Goal: Task Accomplishment & Management: Use online tool/utility

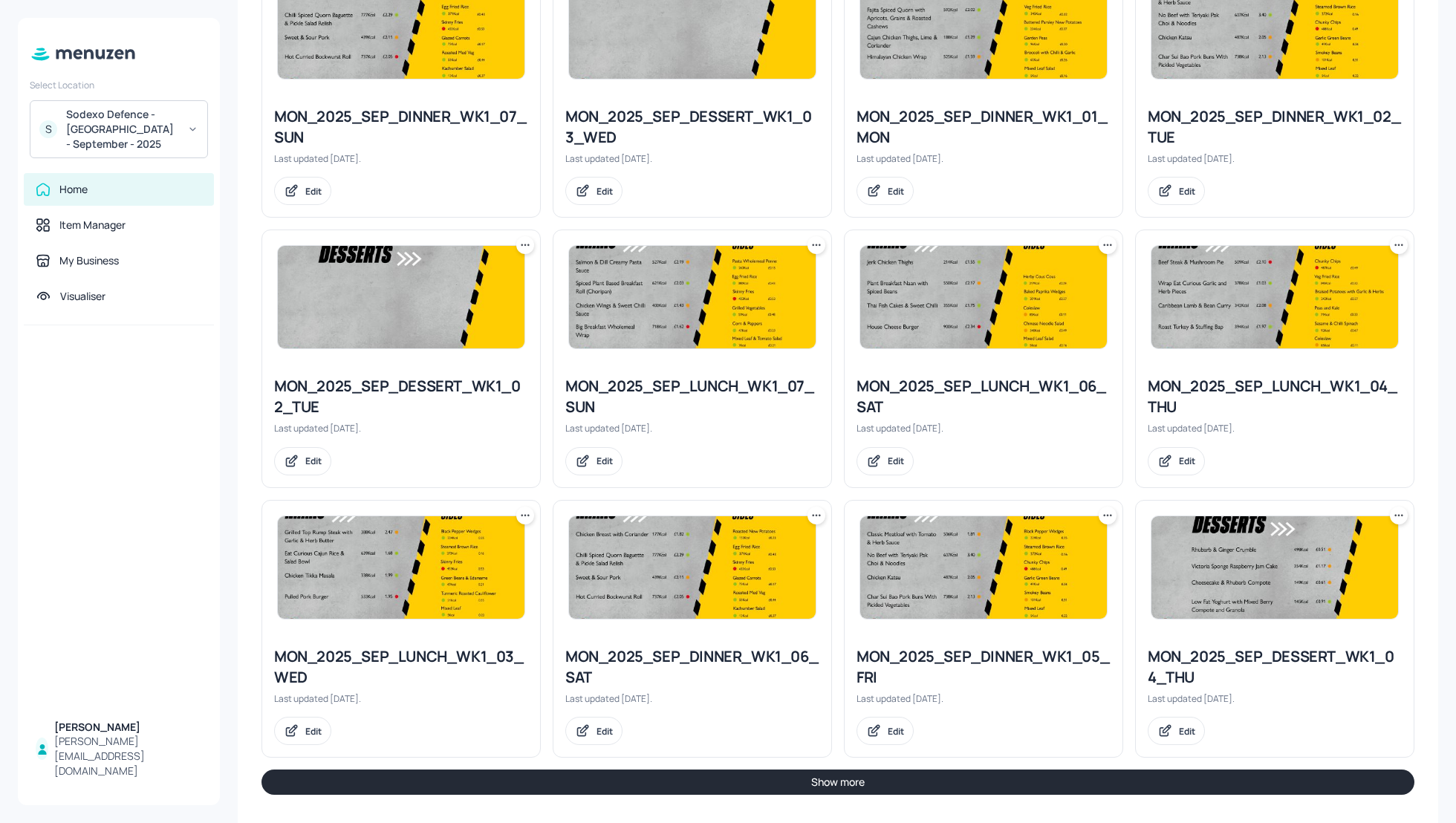
scroll to position [1273, 0]
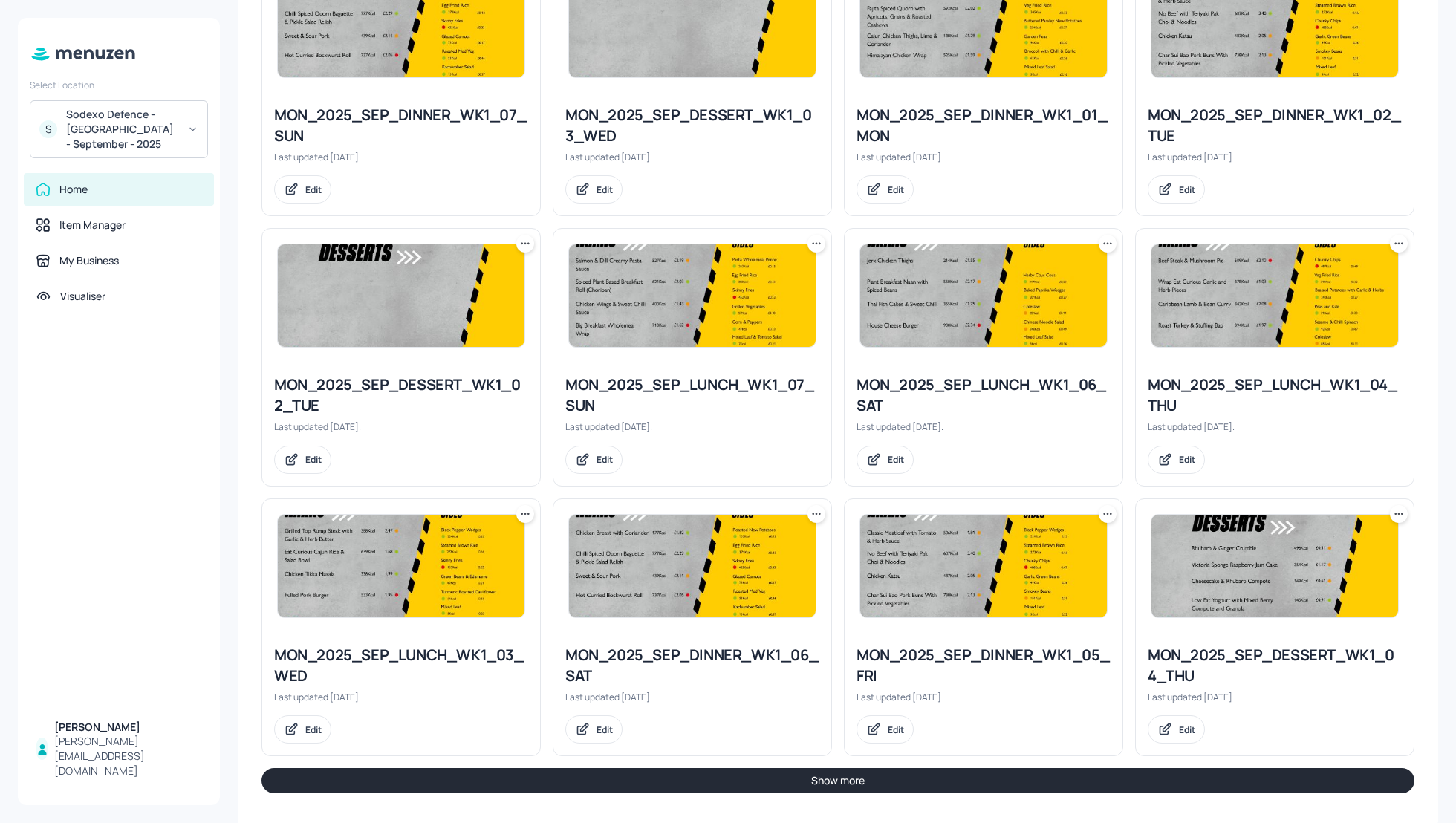
click at [1224, 777] on button "Show more" at bounding box center [838, 781] width 1153 height 25
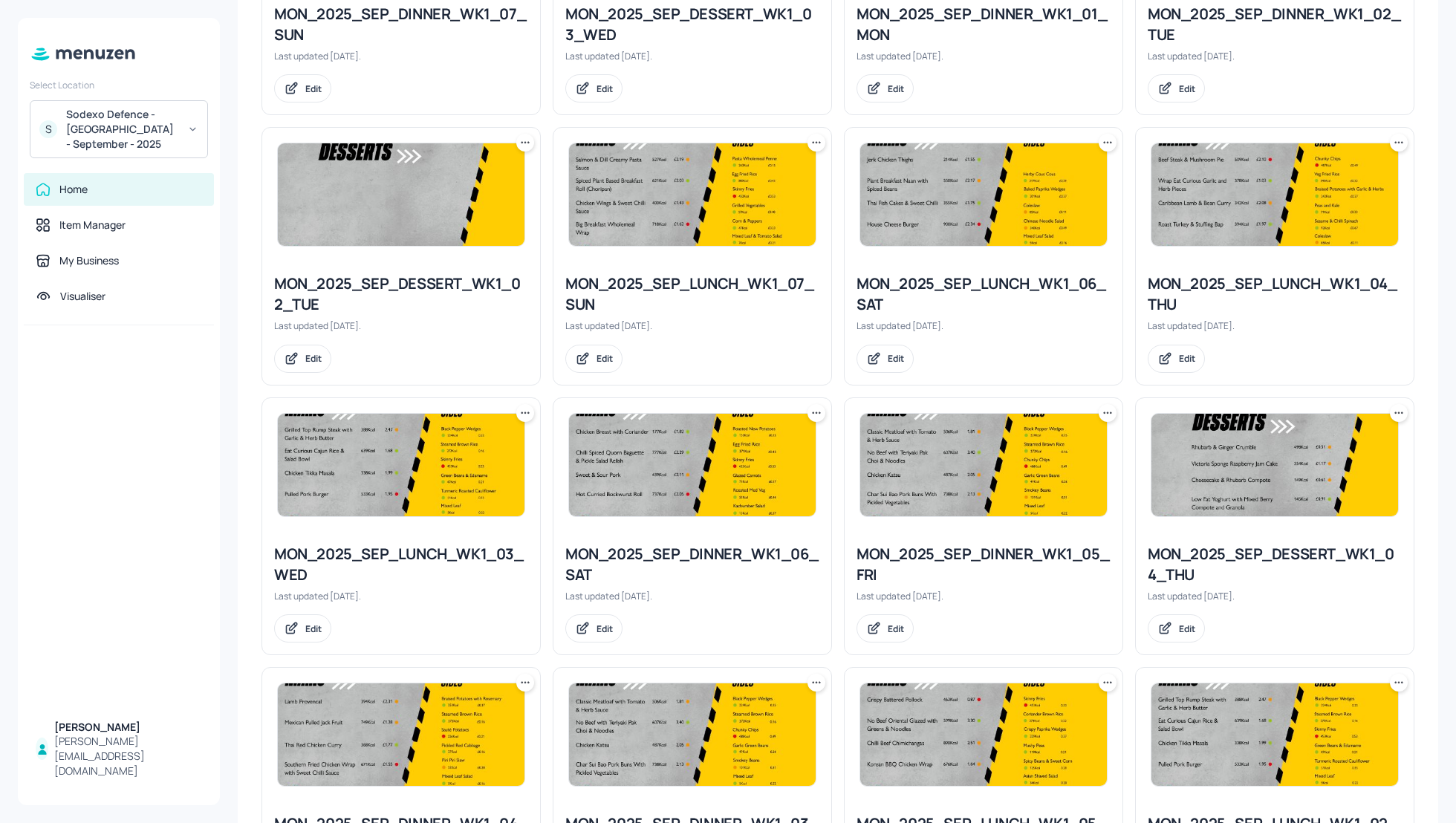
scroll to position [1373, 0]
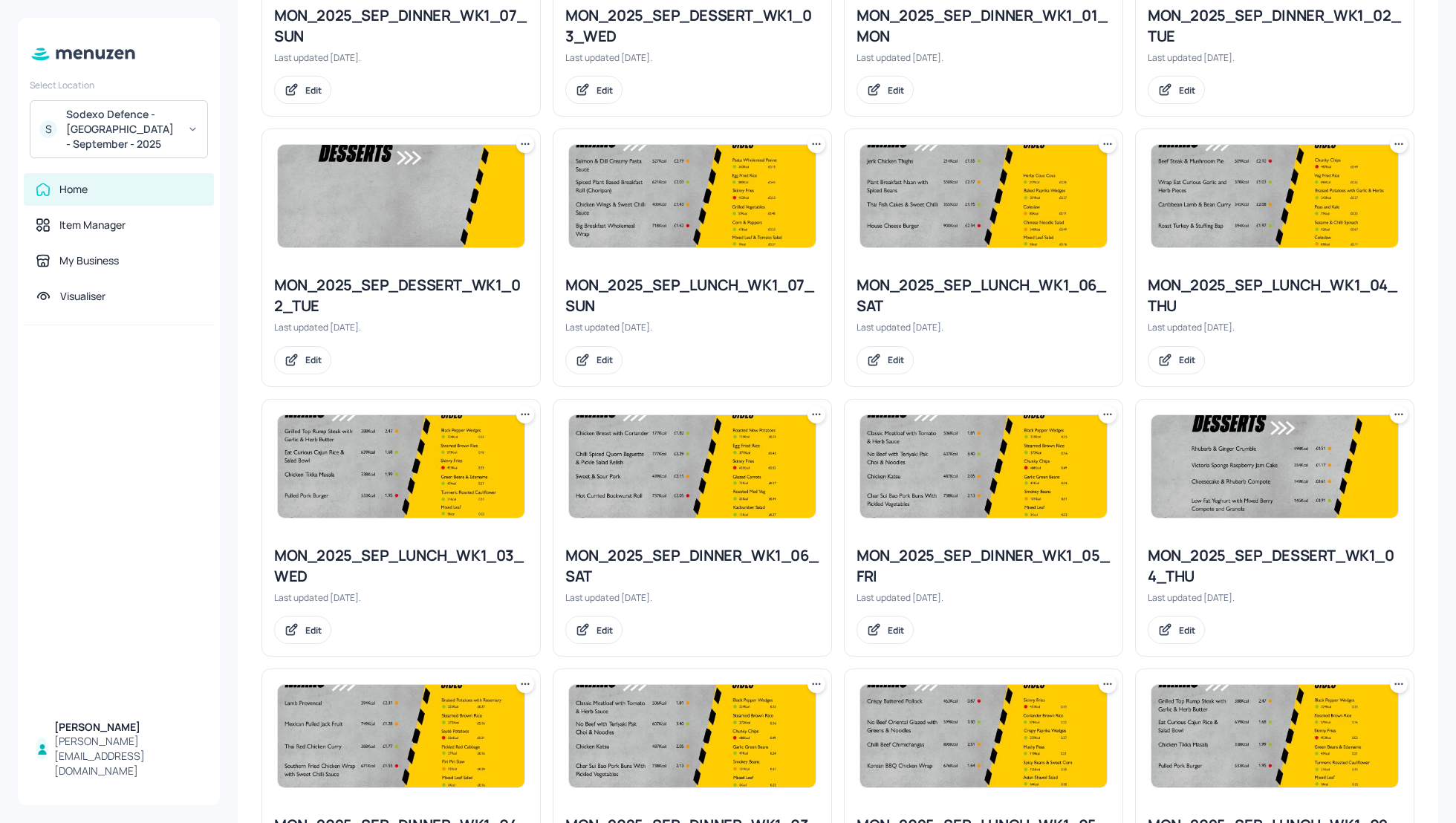
click at [1392, 137] on icon at bounding box center [1399, 144] width 15 height 15
click at [1314, 173] on p "Rename" at bounding box center [1318, 171] width 34 height 14
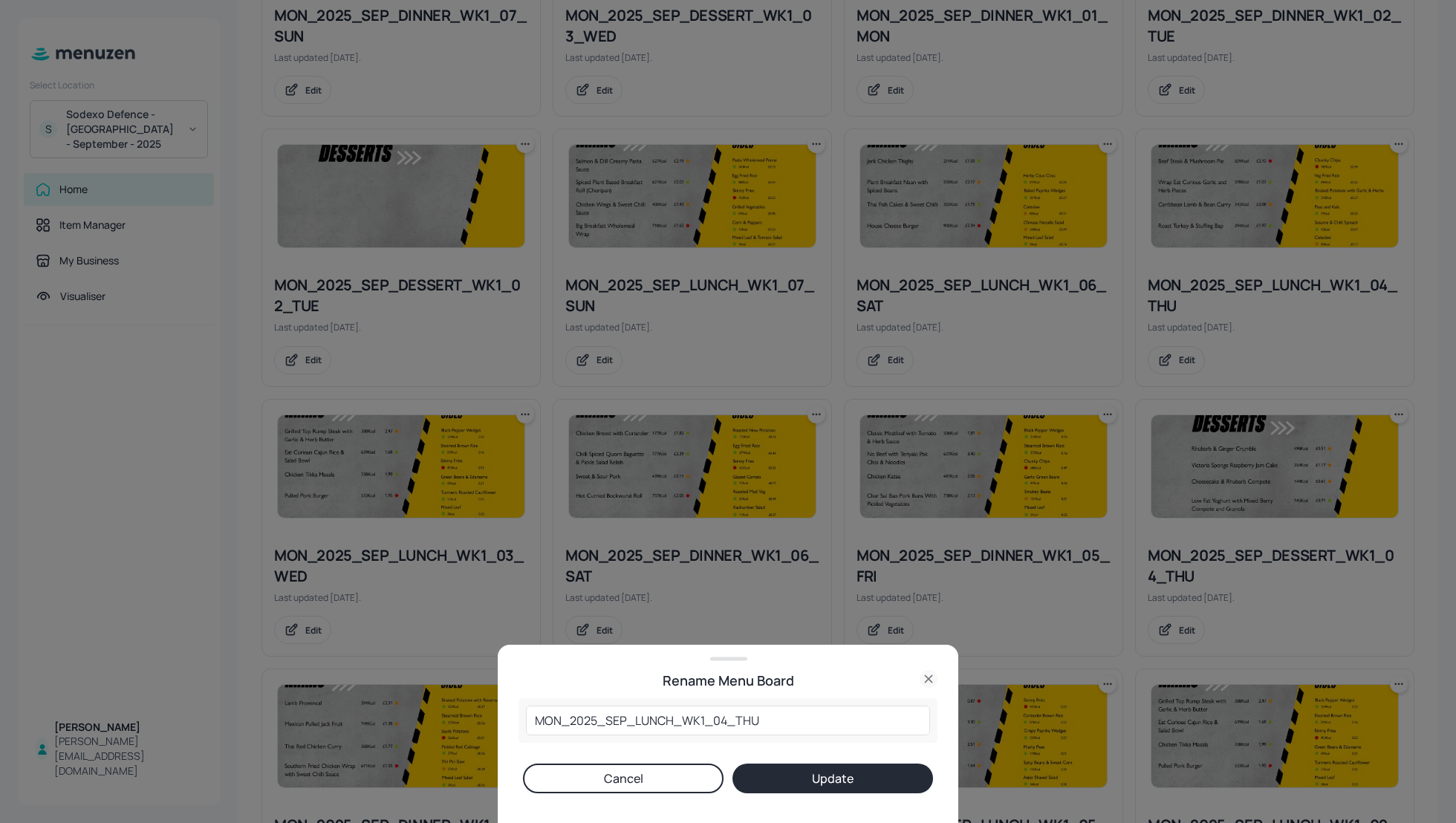
click at [646, 792] on button "Cancel" at bounding box center [622, 778] width 200 height 30
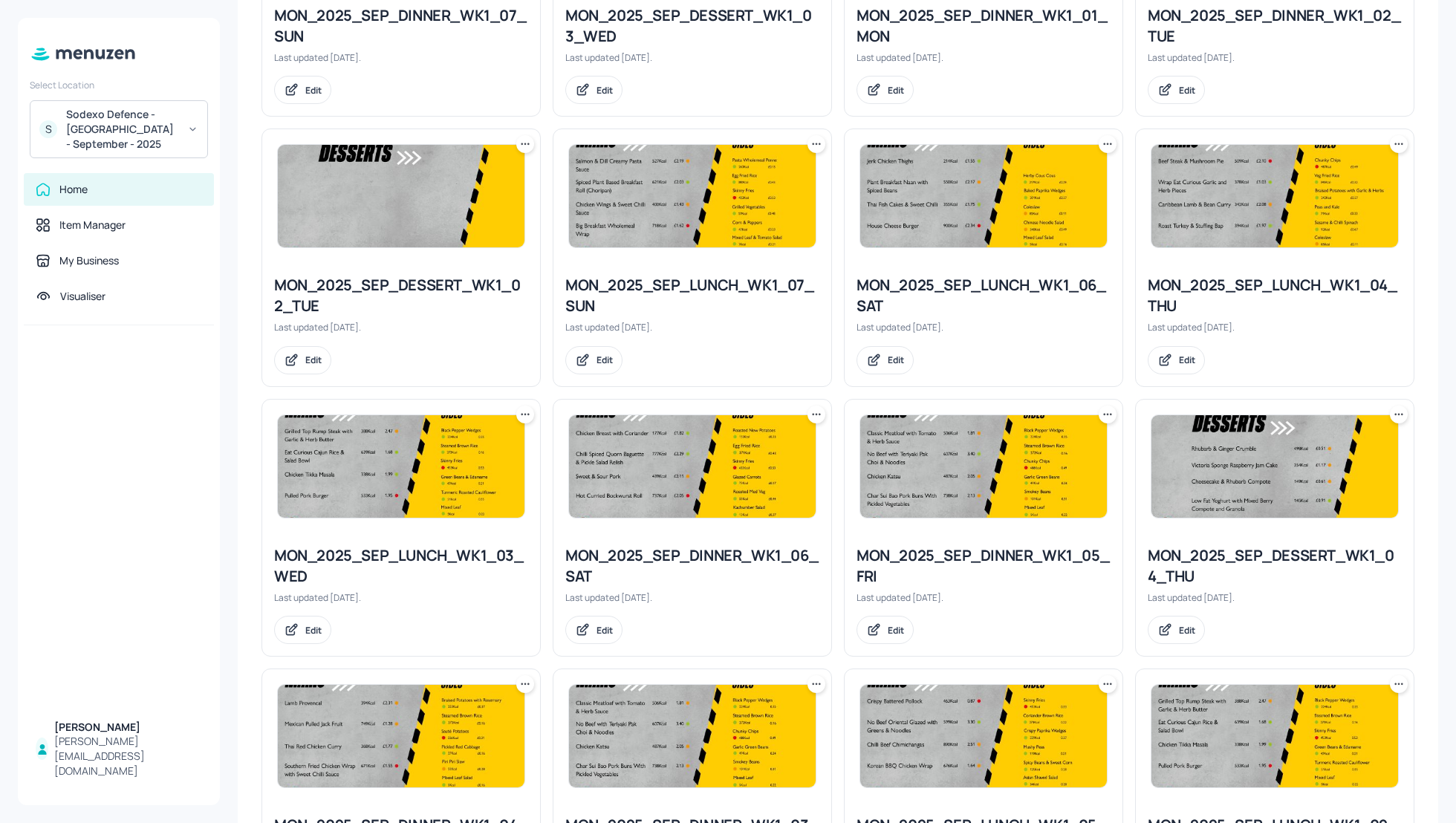
click at [1400, 141] on icon at bounding box center [1399, 144] width 15 height 15
click at [1324, 197] on p "Duplicate" at bounding box center [1321, 196] width 40 height 14
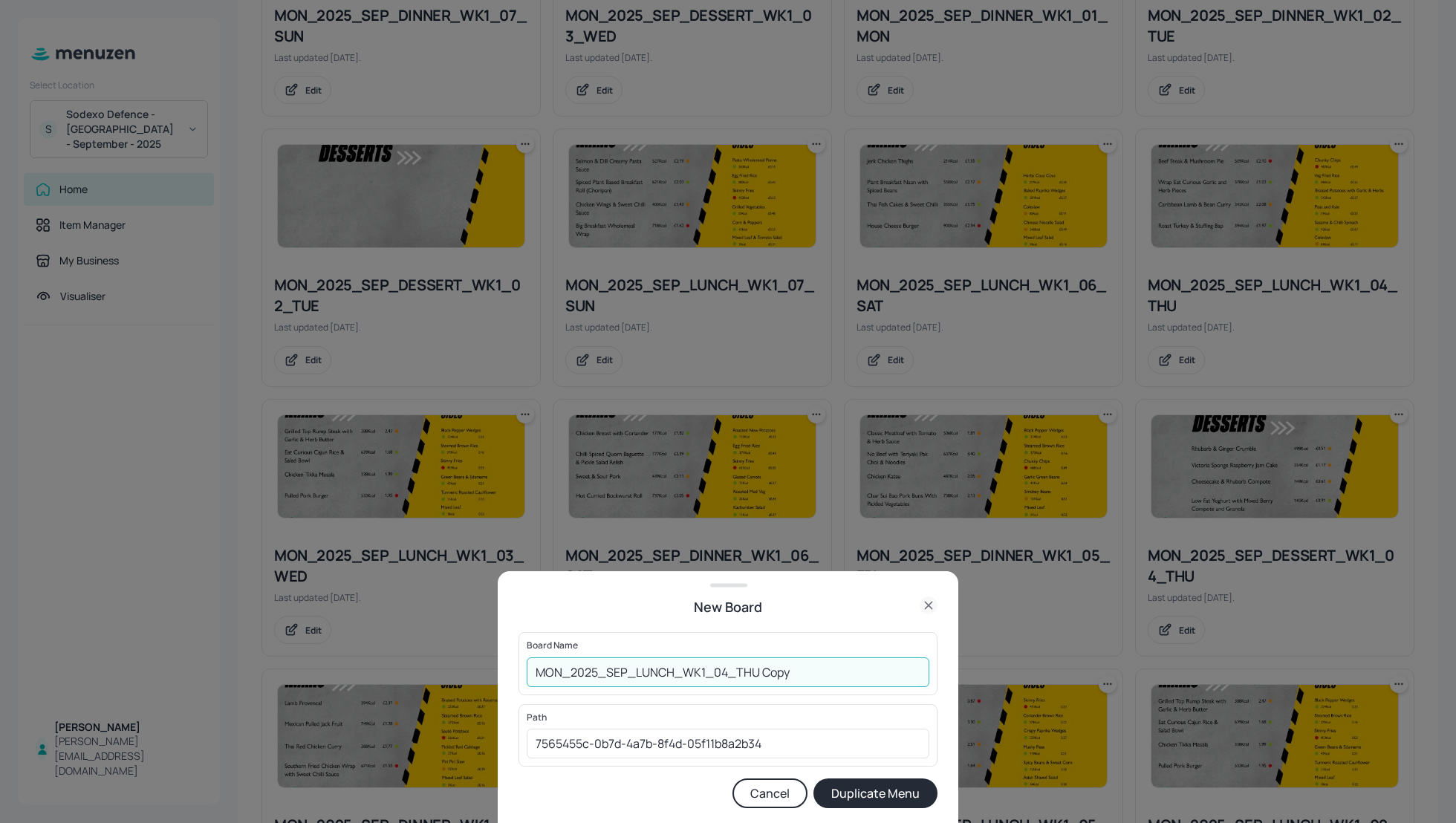
click at [531, 672] on input "MON_2025_SEP_LUNCH_WK1_04_THU Copy" at bounding box center [728, 672] width 402 height 30
click at [849, 668] on input "01_EDIT_MON_2025_SEP_LUNCH_WK1_04_THU Copy" at bounding box center [728, 672] width 402 height 30
type input "01_EDIT_MON_2025_SEP_LUNCH_WK1_04_THU_110925"
click at [885, 800] on button "Duplicate Menu" at bounding box center [875, 793] width 124 height 30
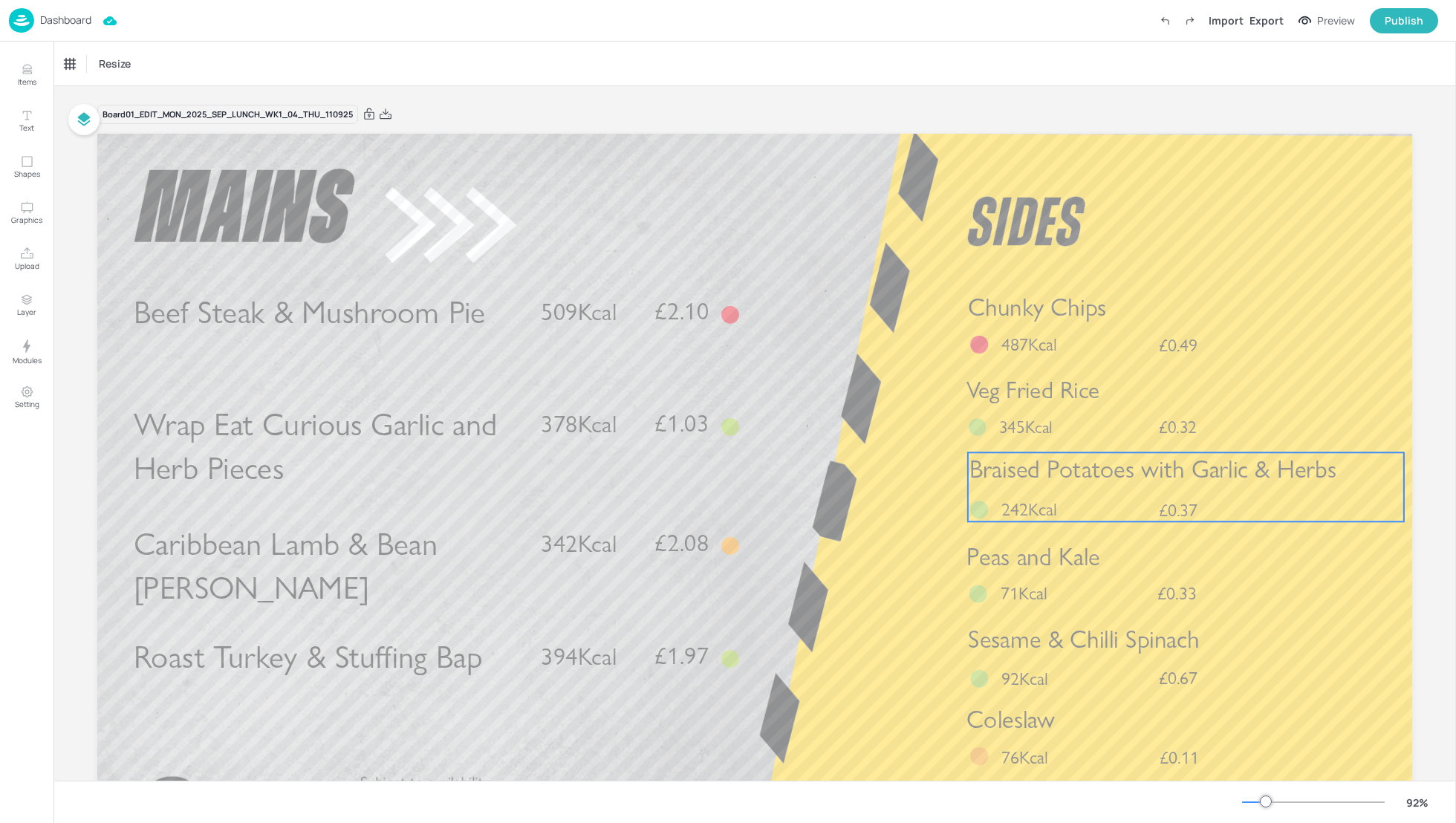
click at [1122, 487] on div "Braised Potatoes with Garlic & Herbs £0.37 242Kcal" at bounding box center [1186, 486] width 436 height 69
click at [129, 66] on div "Braised Potatoes with Garlic & Herbs" at bounding box center [126, 64] width 123 height 14
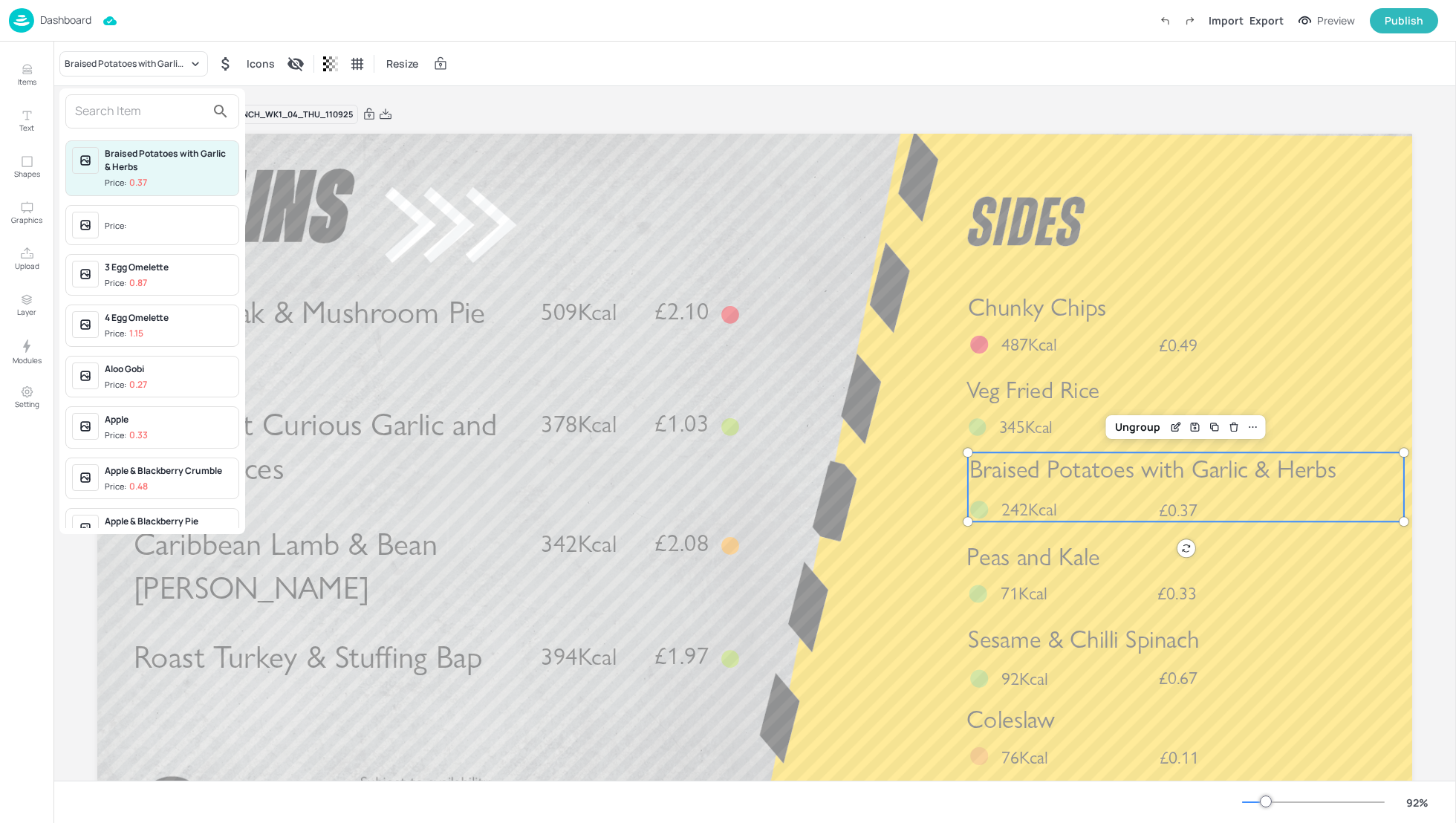
click at [146, 141] on div "Braised Potatoes with Garlic & Herbs Price: 0.37" at bounding box center [152, 169] width 174 height 56
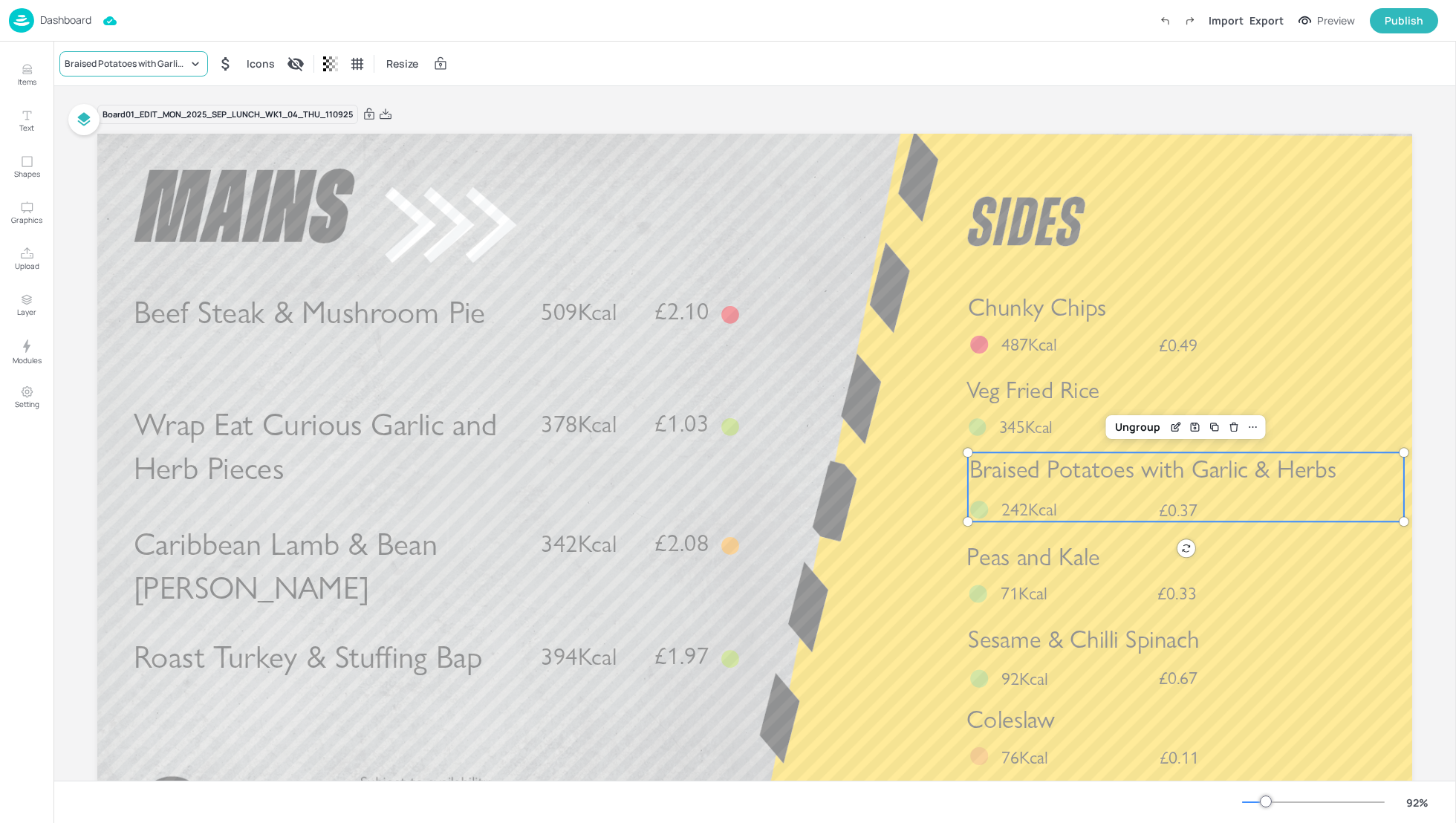
click at [107, 53] on div "Braised Potatoes with Garlic & Herbs" at bounding box center [134, 64] width 148 height 25
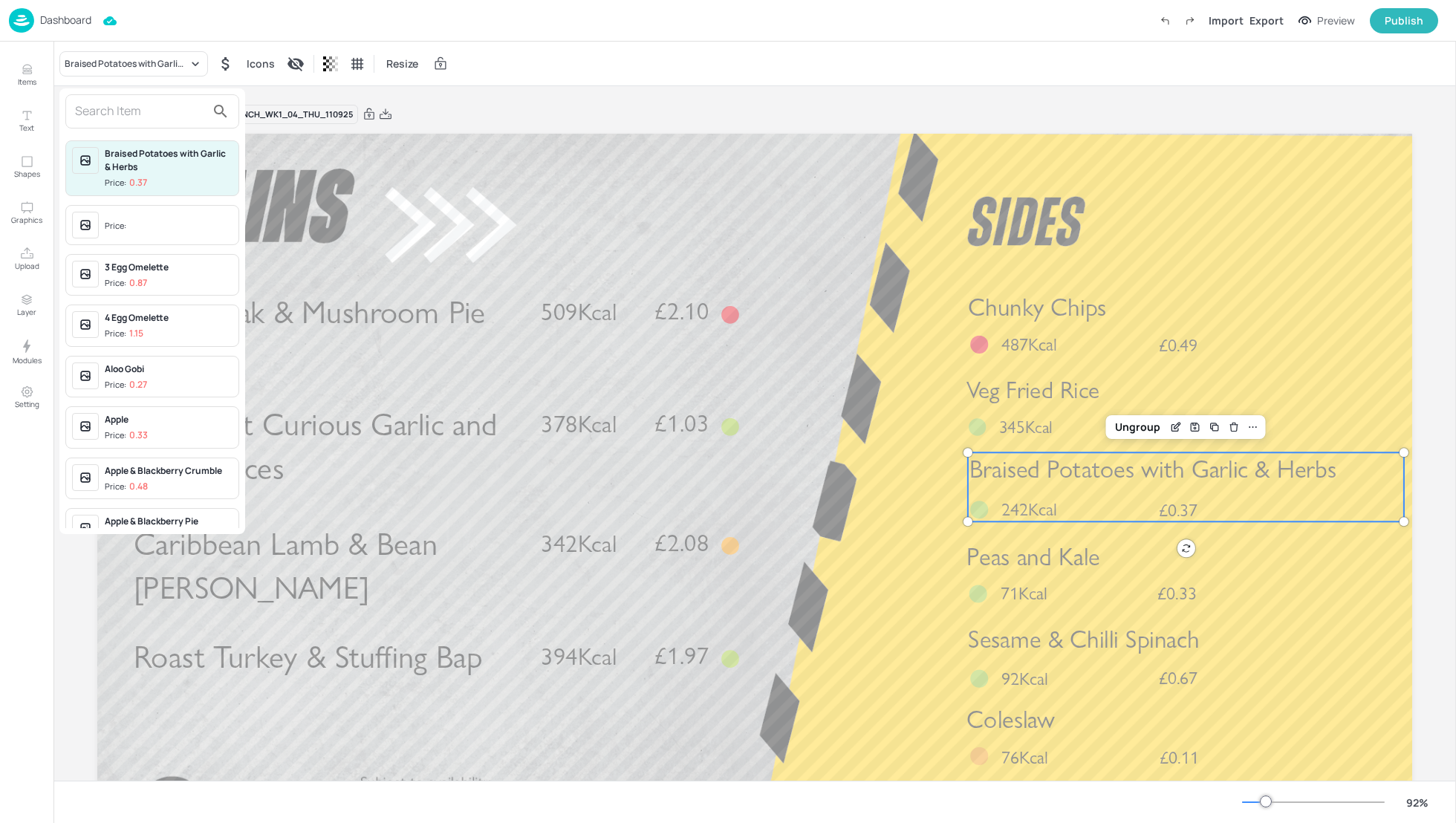
click at [107, 98] on div at bounding box center [152, 111] width 174 height 34
click at [106, 113] on input "text" at bounding box center [140, 111] width 131 height 23
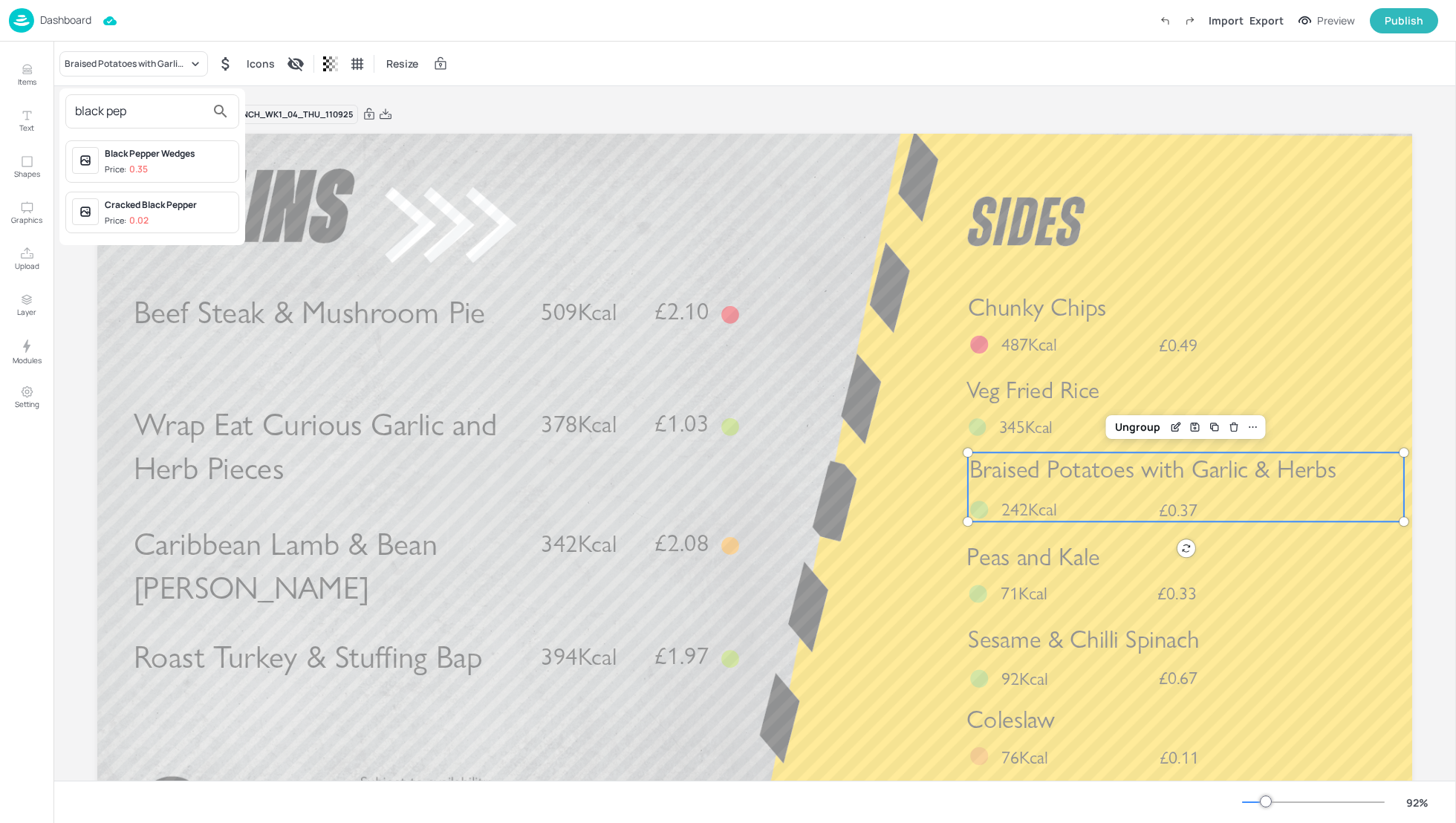
type input "black pep"
click at [135, 158] on div "Black Pepper Wedges" at bounding box center [168, 154] width 128 height 14
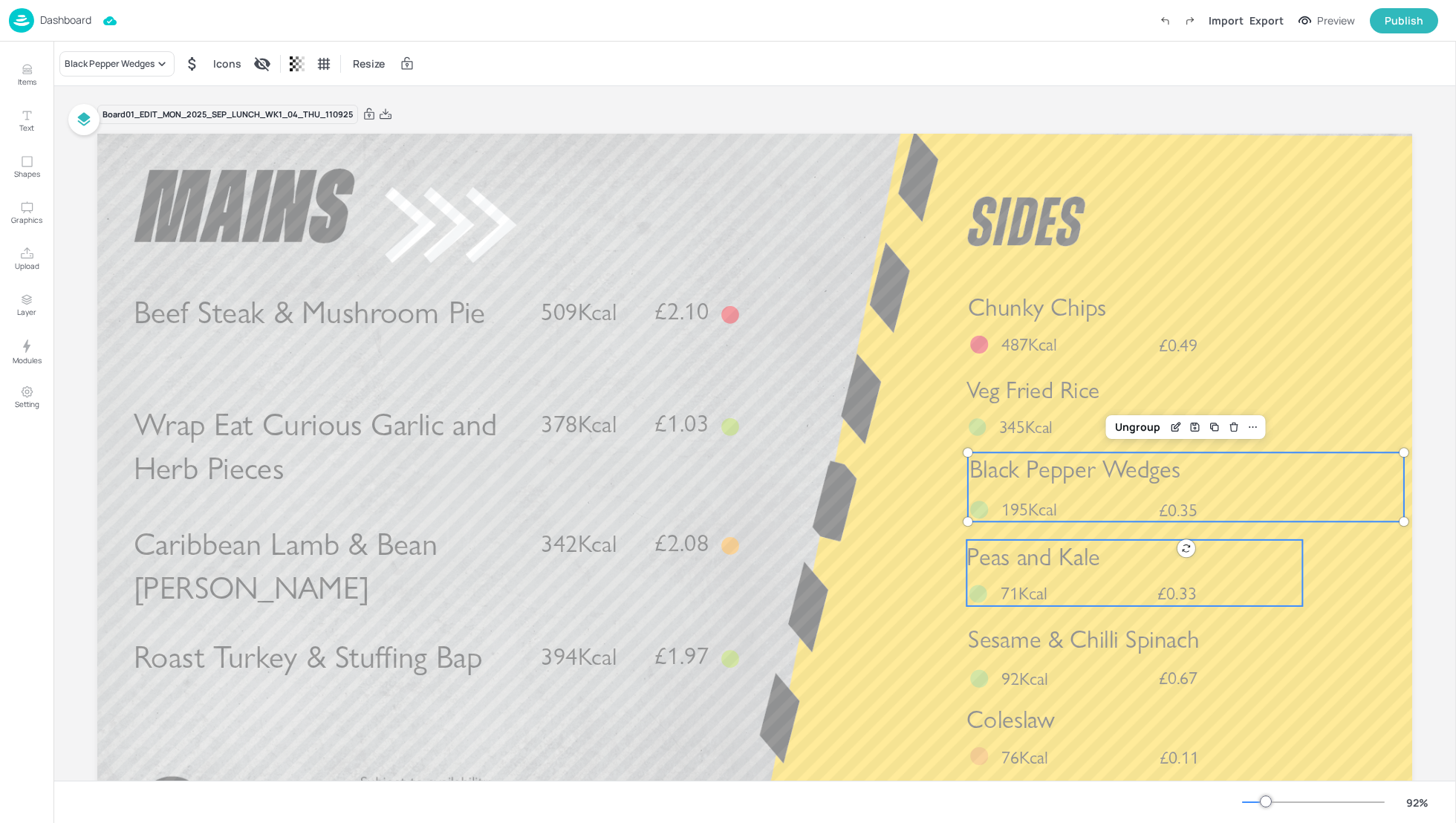
click at [1160, 578] on div "Peas and Kale £0.33 71Kcal" at bounding box center [1135, 573] width 336 height 66
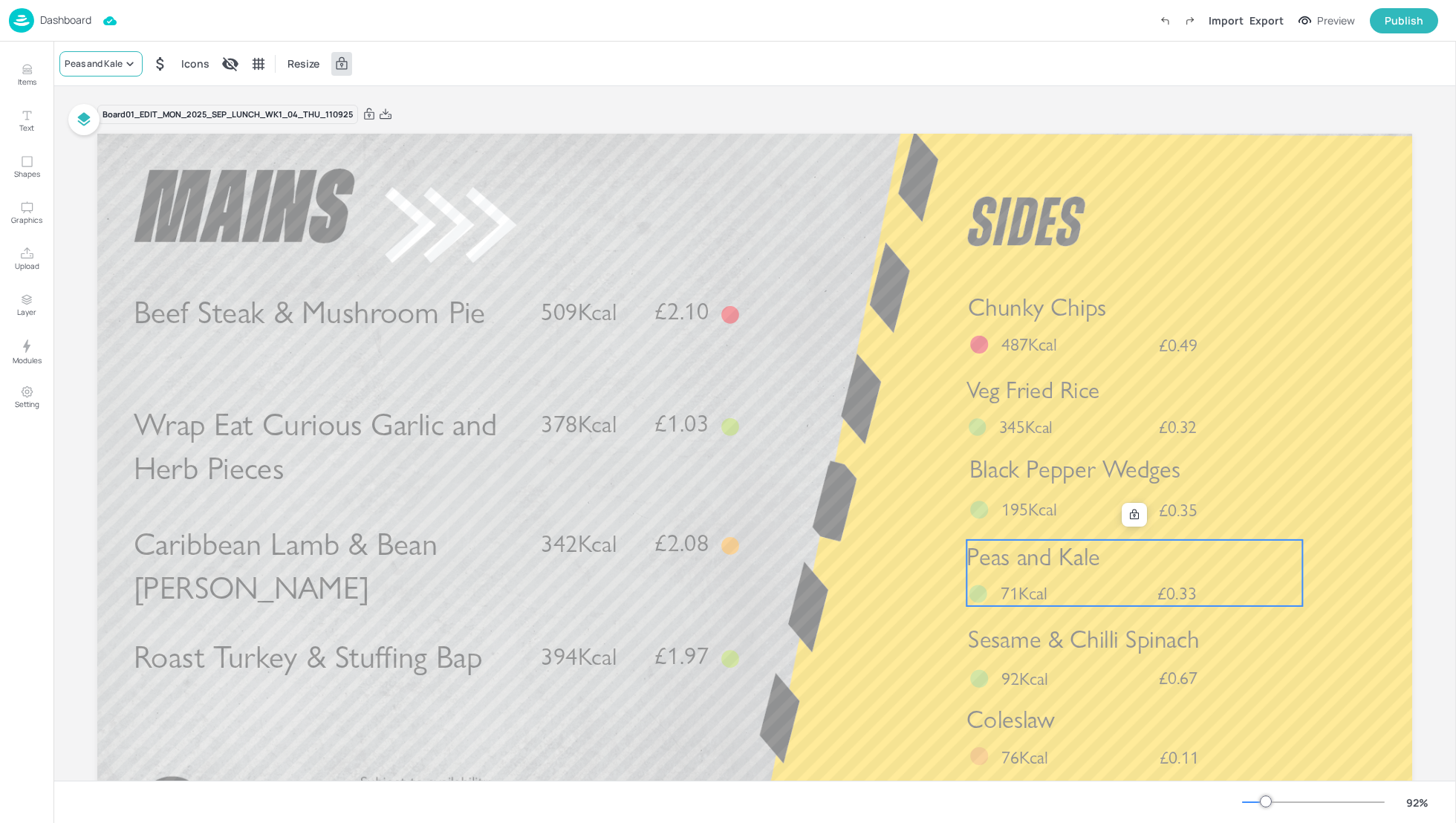
click at [116, 64] on div "Peas and Kale" at bounding box center [93, 64] width 58 height 14
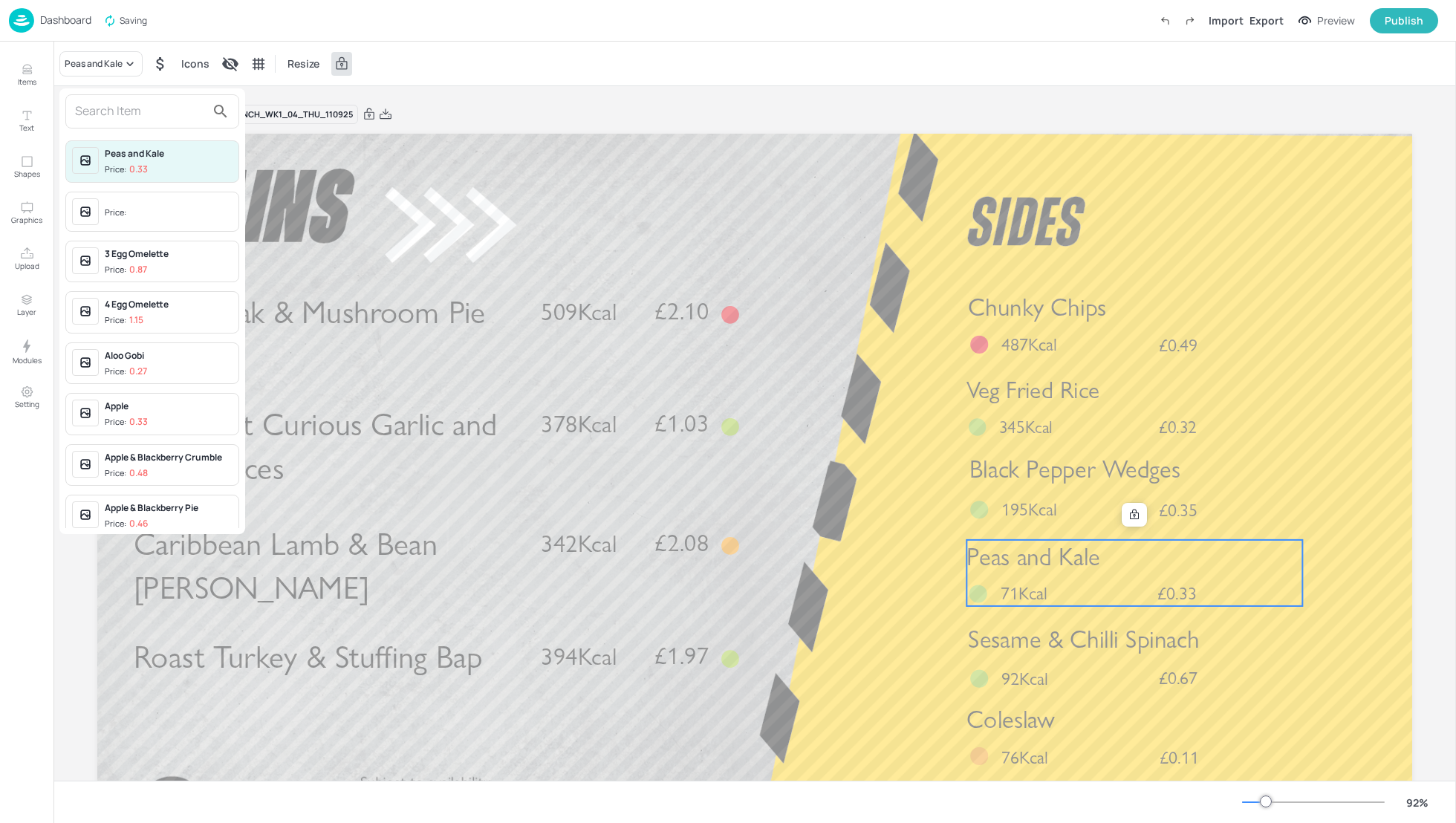
click at [91, 113] on input "text" at bounding box center [140, 111] width 131 height 23
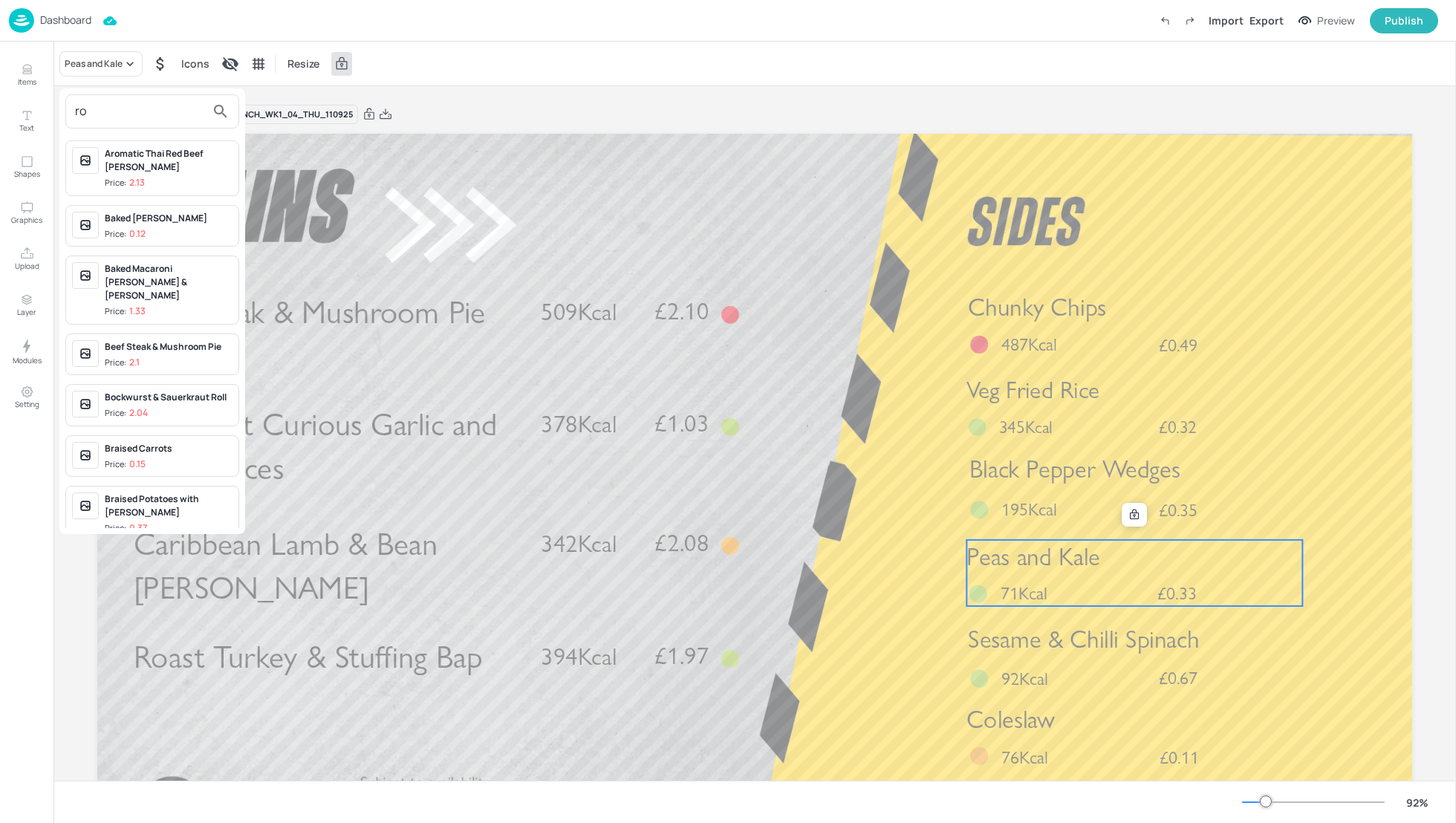
type input "r"
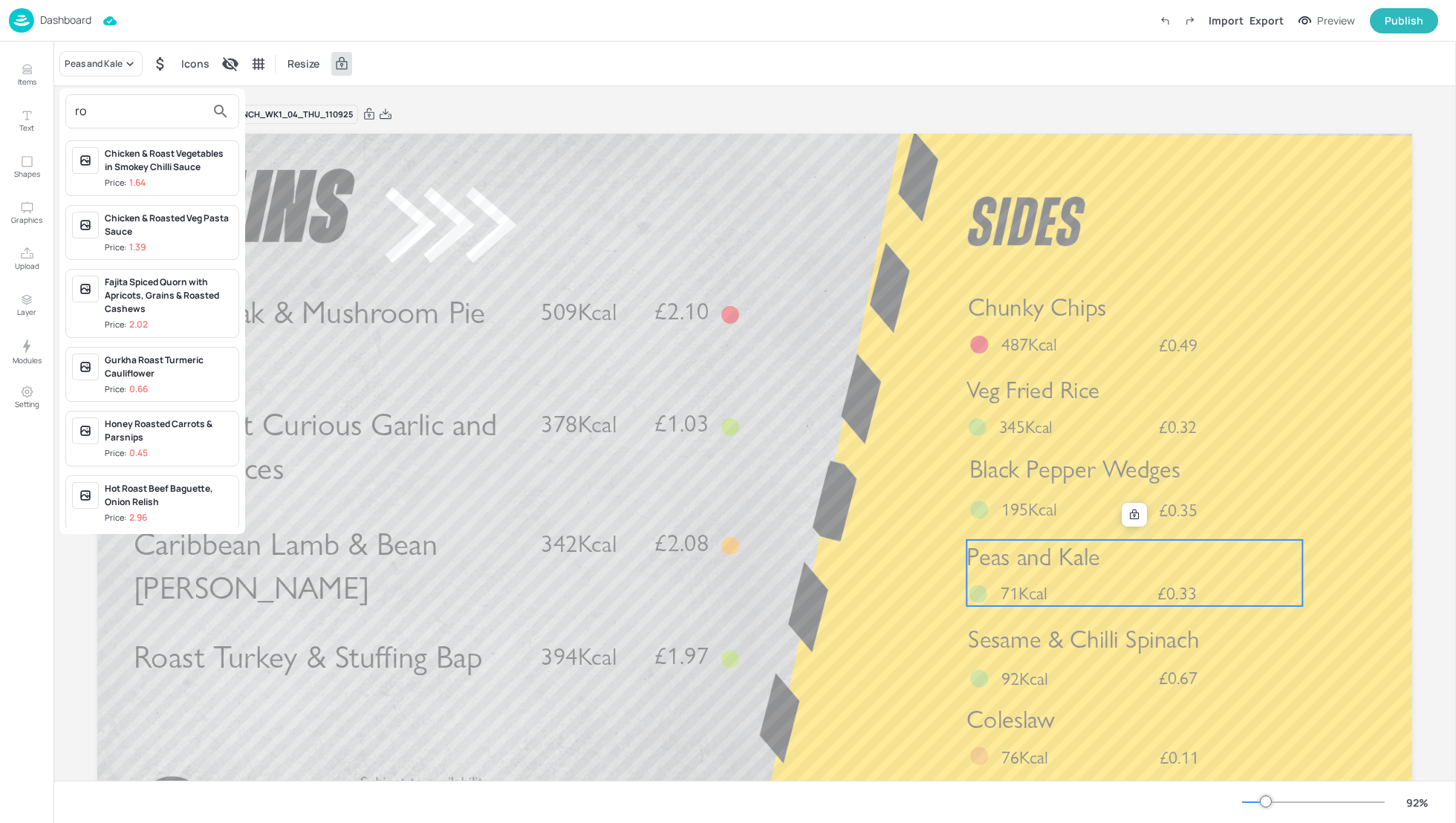
type input "r"
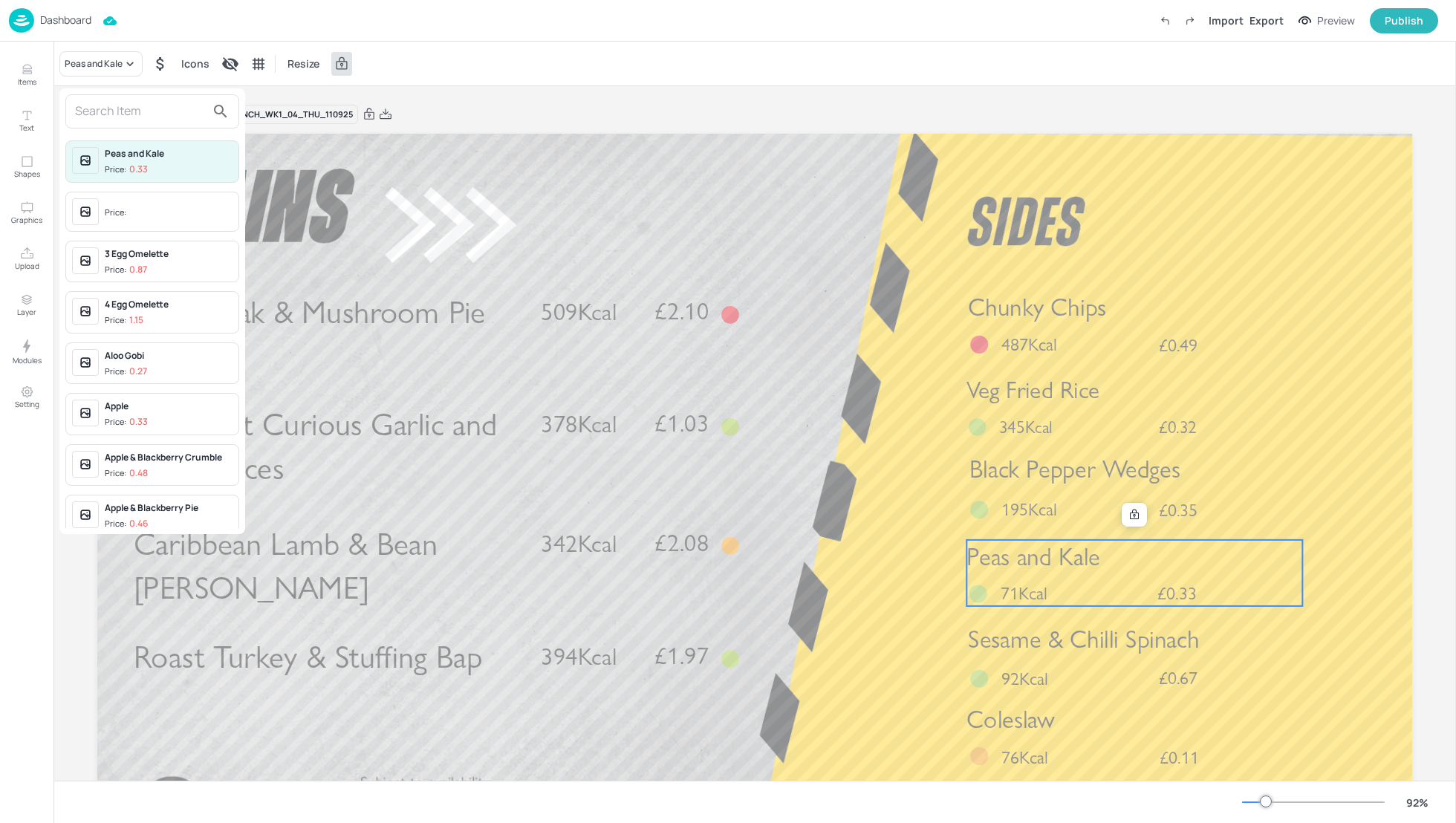
click at [1114, 569] on div at bounding box center [728, 412] width 1456 height 823
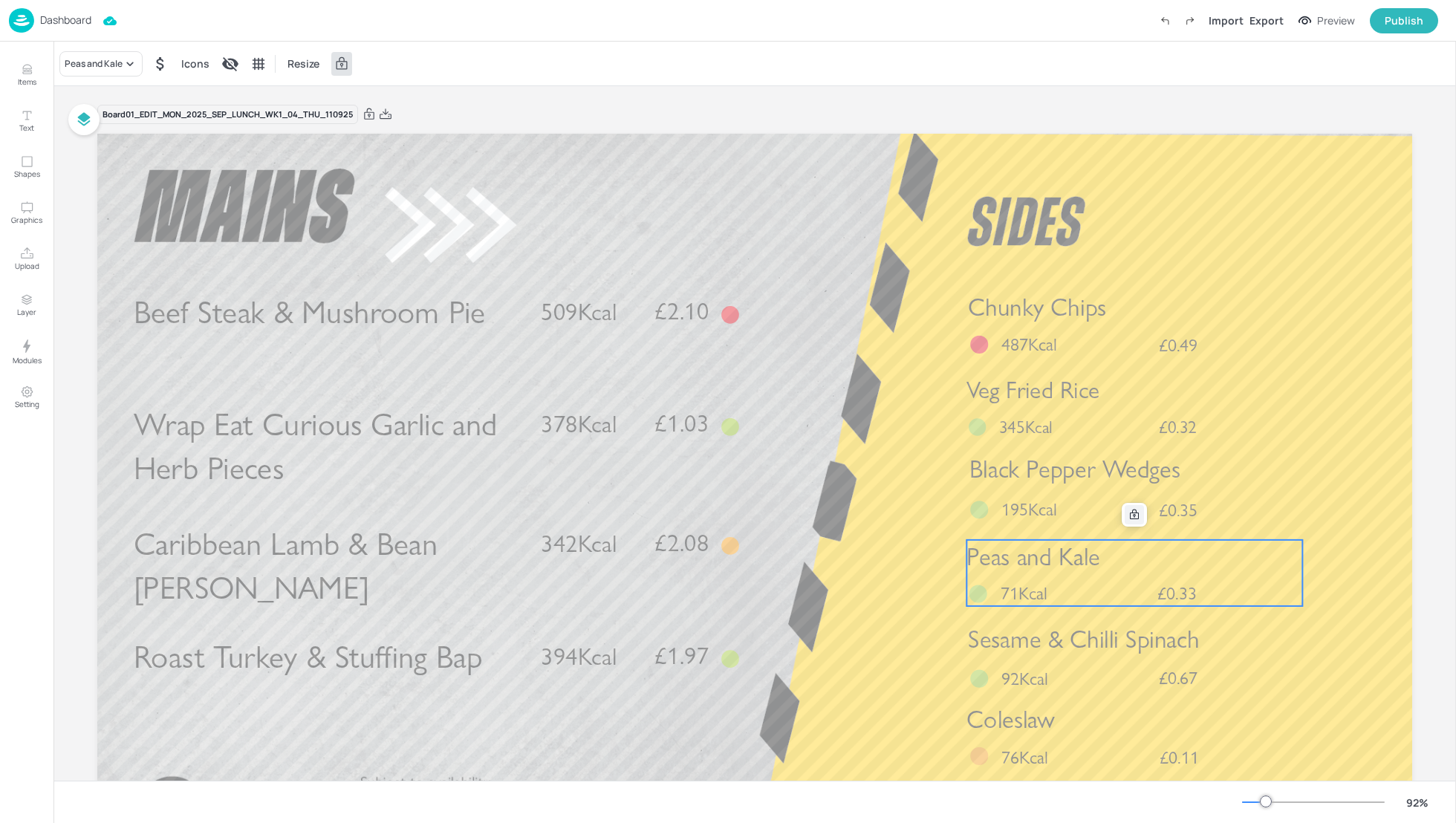
click at [1130, 513] on icon at bounding box center [1135, 514] width 9 height 11
click at [1219, 569] on p "Peas and Kale" at bounding box center [1135, 557] width 336 height 34
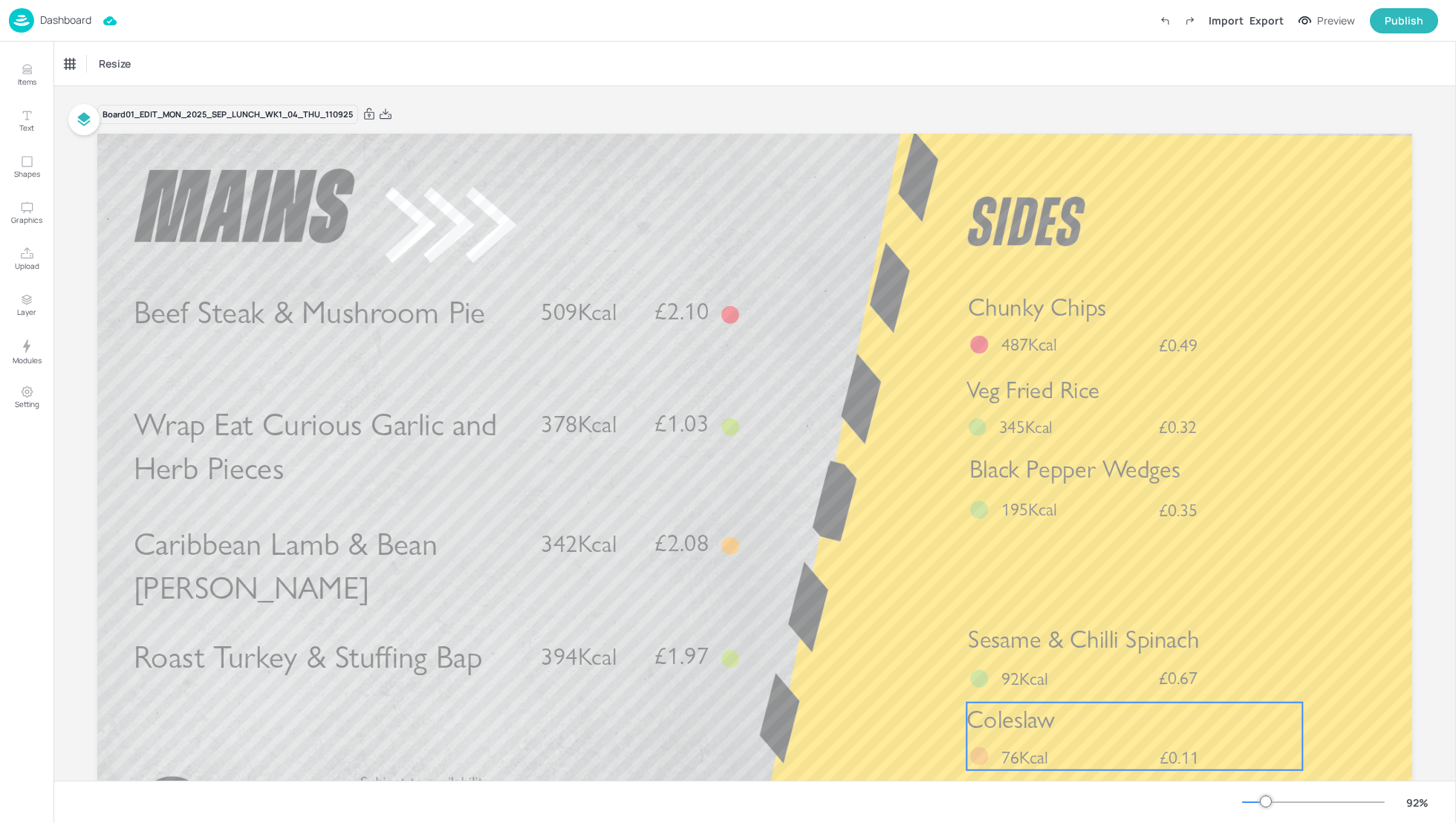
click at [1085, 741] on div "Coleslaw £0.11 76Kcal" at bounding box center [1135, 736] width 336 height 67
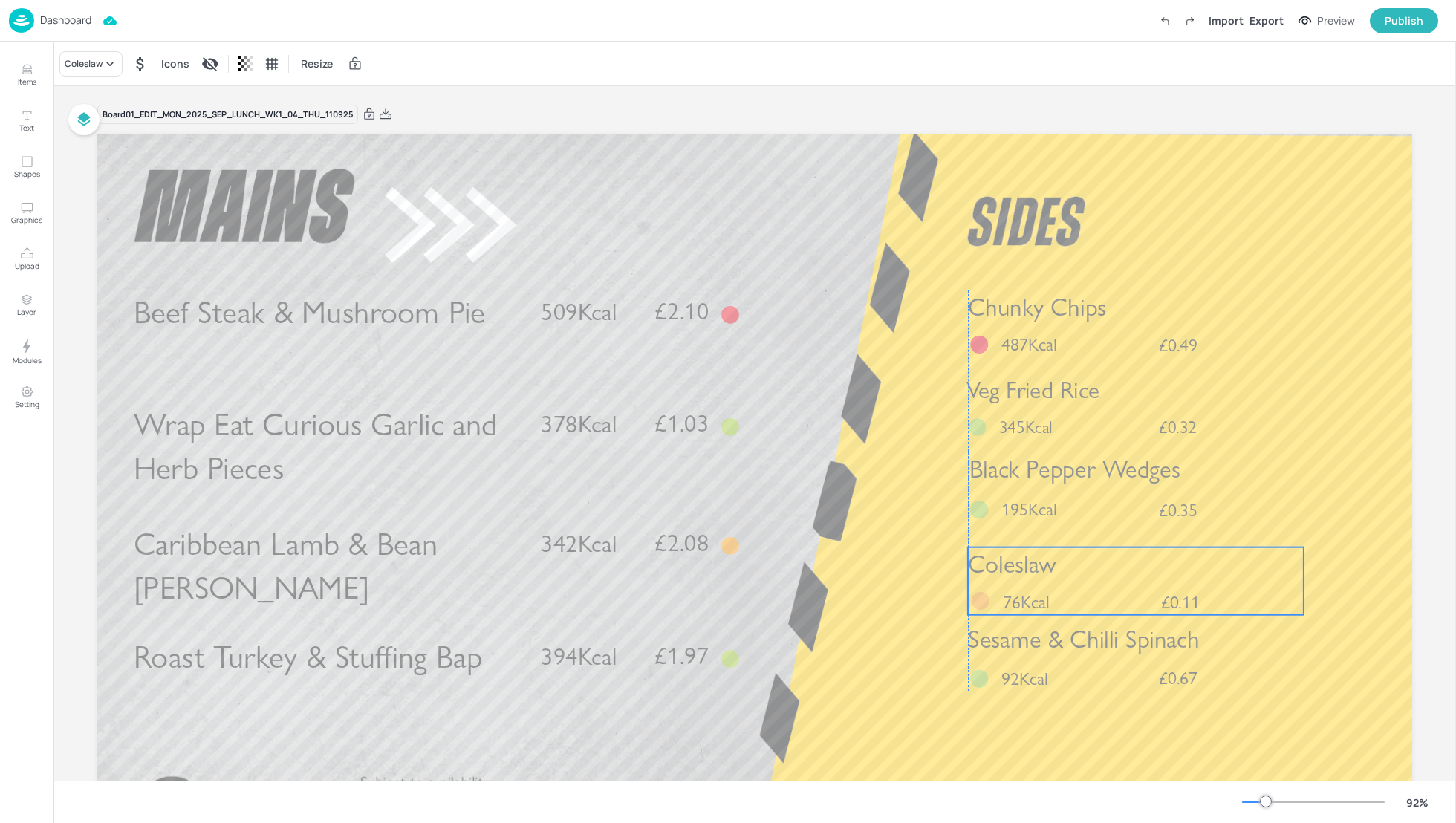
drag, startPoint x: 1085, startPoint y: 741, endPoint x: 1088, endPoint y: 585, distance: 156.0
click at [1088, 585] on div "Coleslaw £0.11 76Kcal" at bounding box center [1136, 581] width 336 height 67
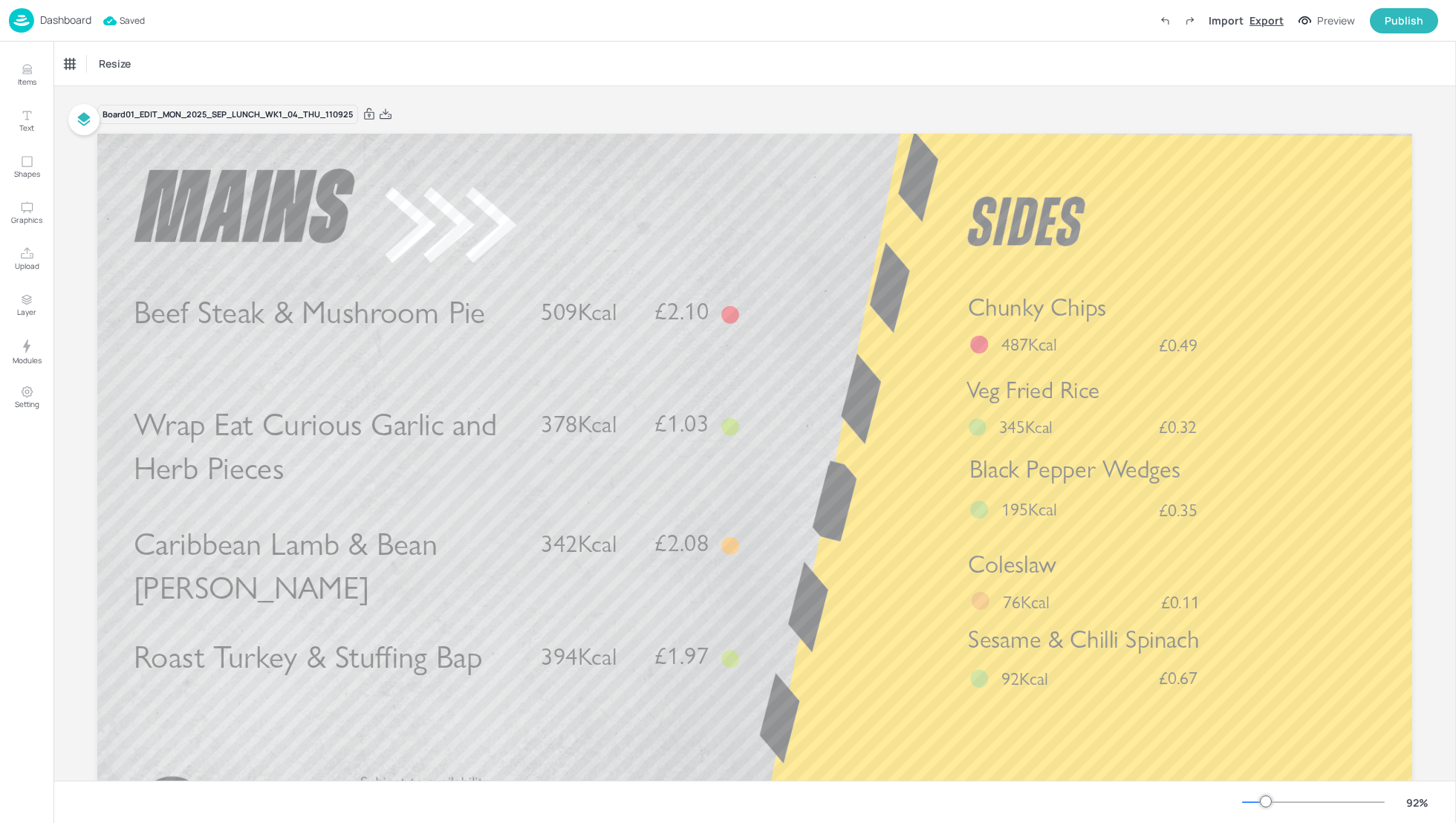
click at [1259, 26] on div "Export" at bounding box center [1266, 20] width 34 height 16
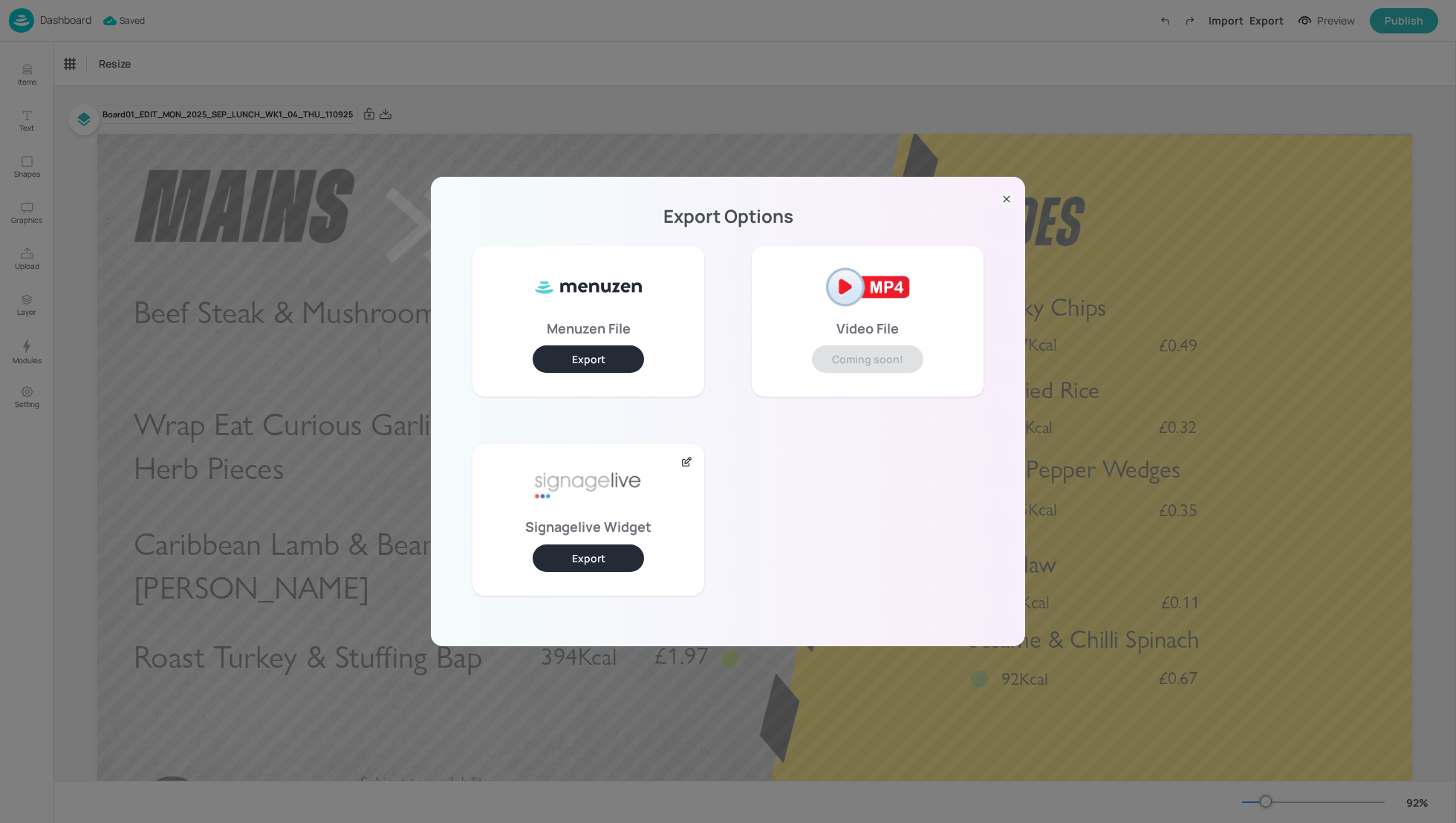
click at [595, 563] on button "Export" at bounding box center [588, 558] width 111 height 27
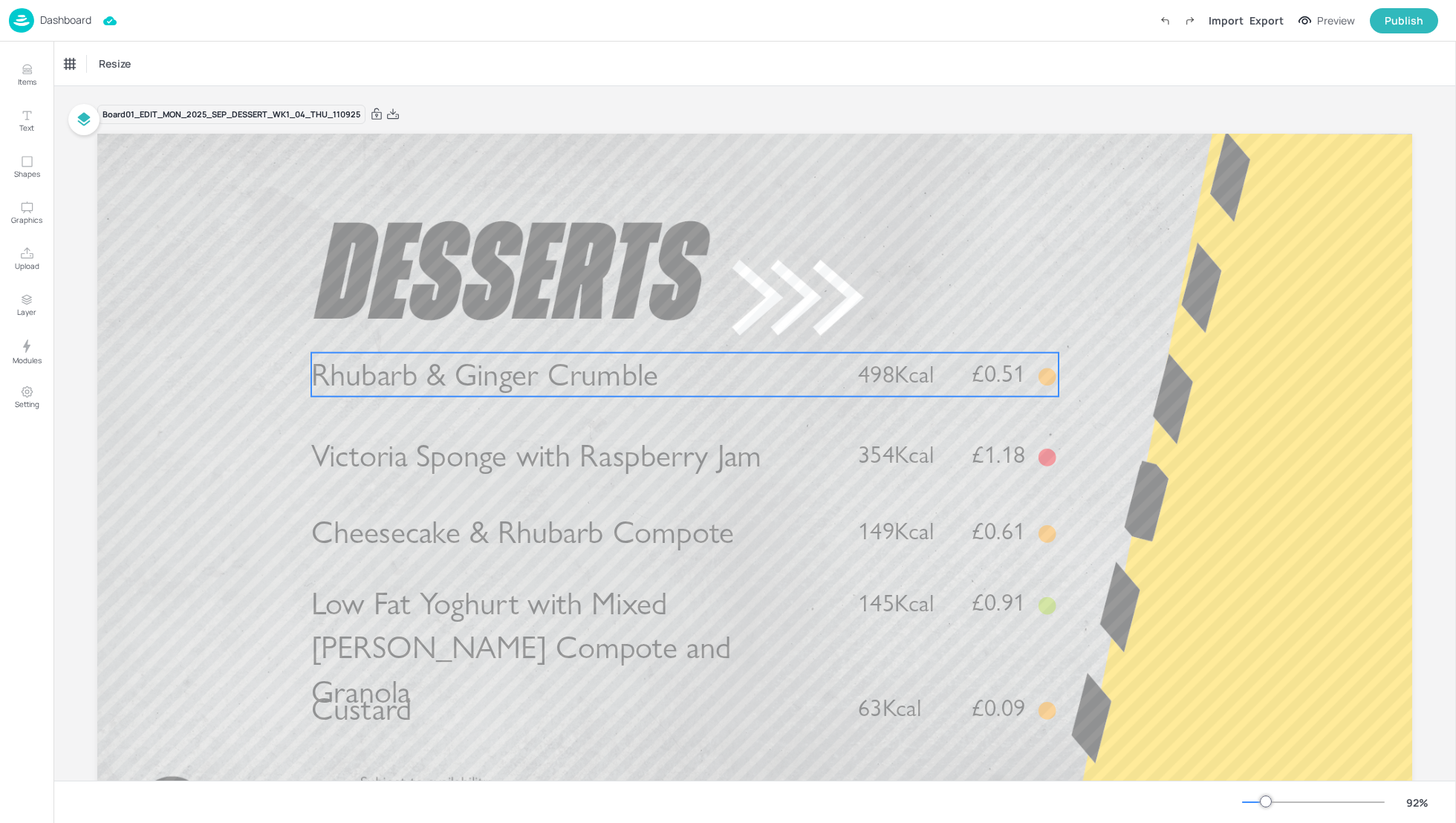
click at [716, 390] on p "Rhubarb & Ginger Crumble" at bounding box center [573, 375] width 522 height 44
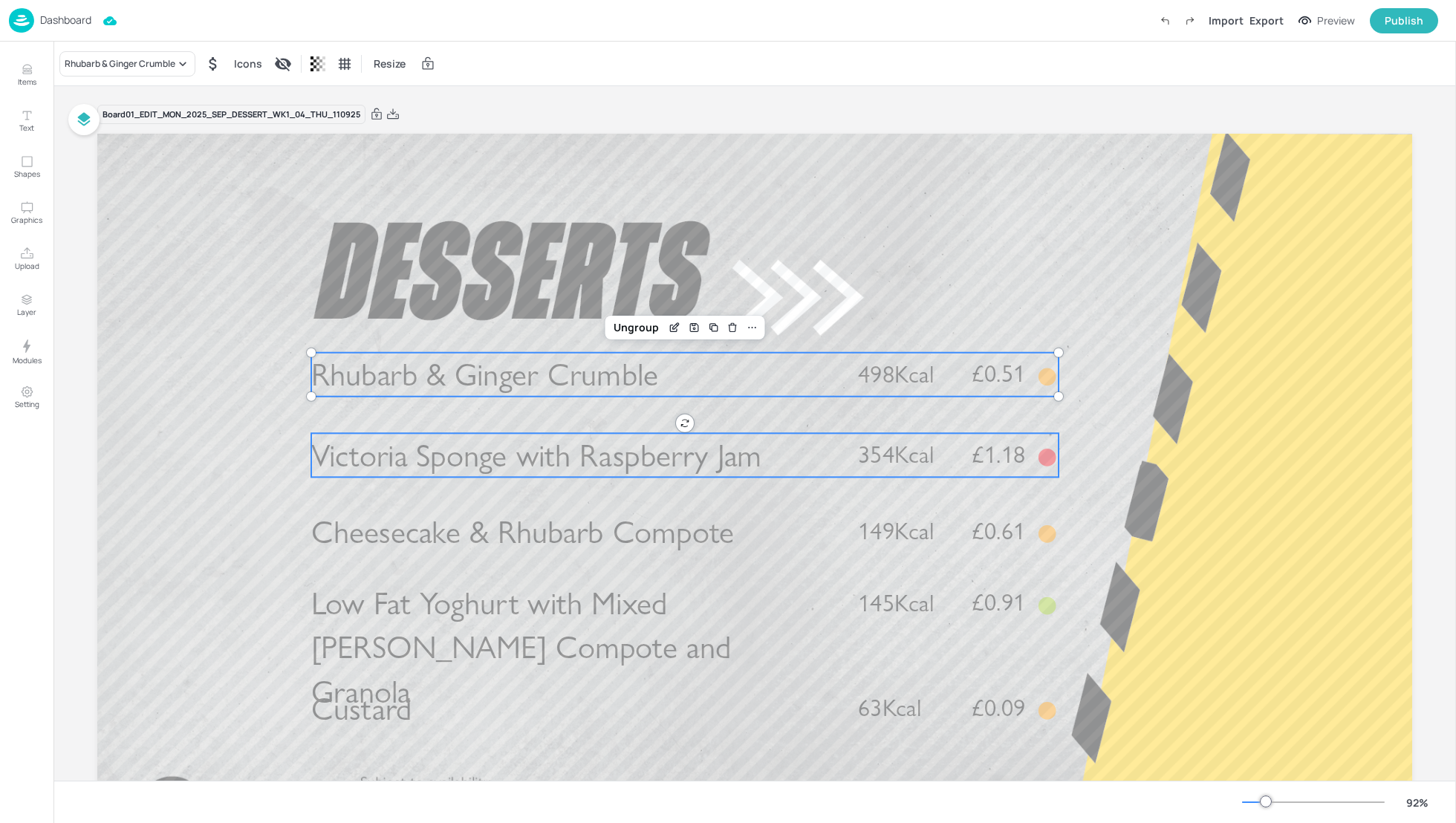
click at [702, 452] on span "Victoria Sponge with Raspberry Jam" at bounding box center [537, 455] width 451 height 39
click at [761, 369] on p "Rhubarb & Ginger Crumble" at bounding box center [573, 375] width 522 height 44
click at [779, 454] on p "Victoria Sponge with Raspberry Jam" at bounding box center [573, 455] width 522 height 44
click at [785, 378] on p "Rhubarb & Ginger Crumble" at bounding box center [573, 375] width 522 height 44
click at [788, 443] on p "Victoria Sponge with Raspberry Jam" at bounding box center [573, 455] width 522 height 44
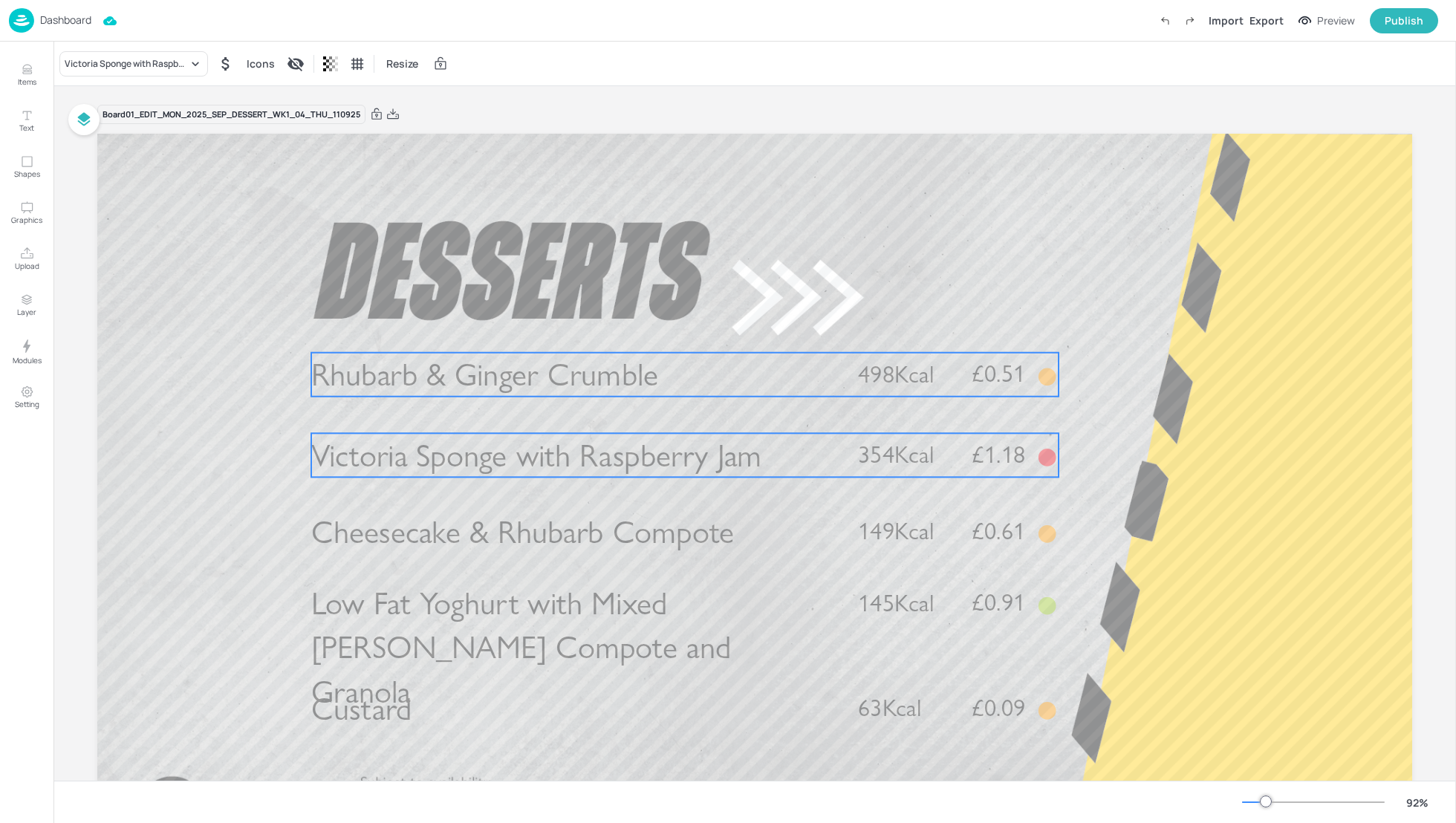
click at [687, 377] on p "Rhubarb & Ginger Crumble" at bounding box center [573, 375] width 522 height 44
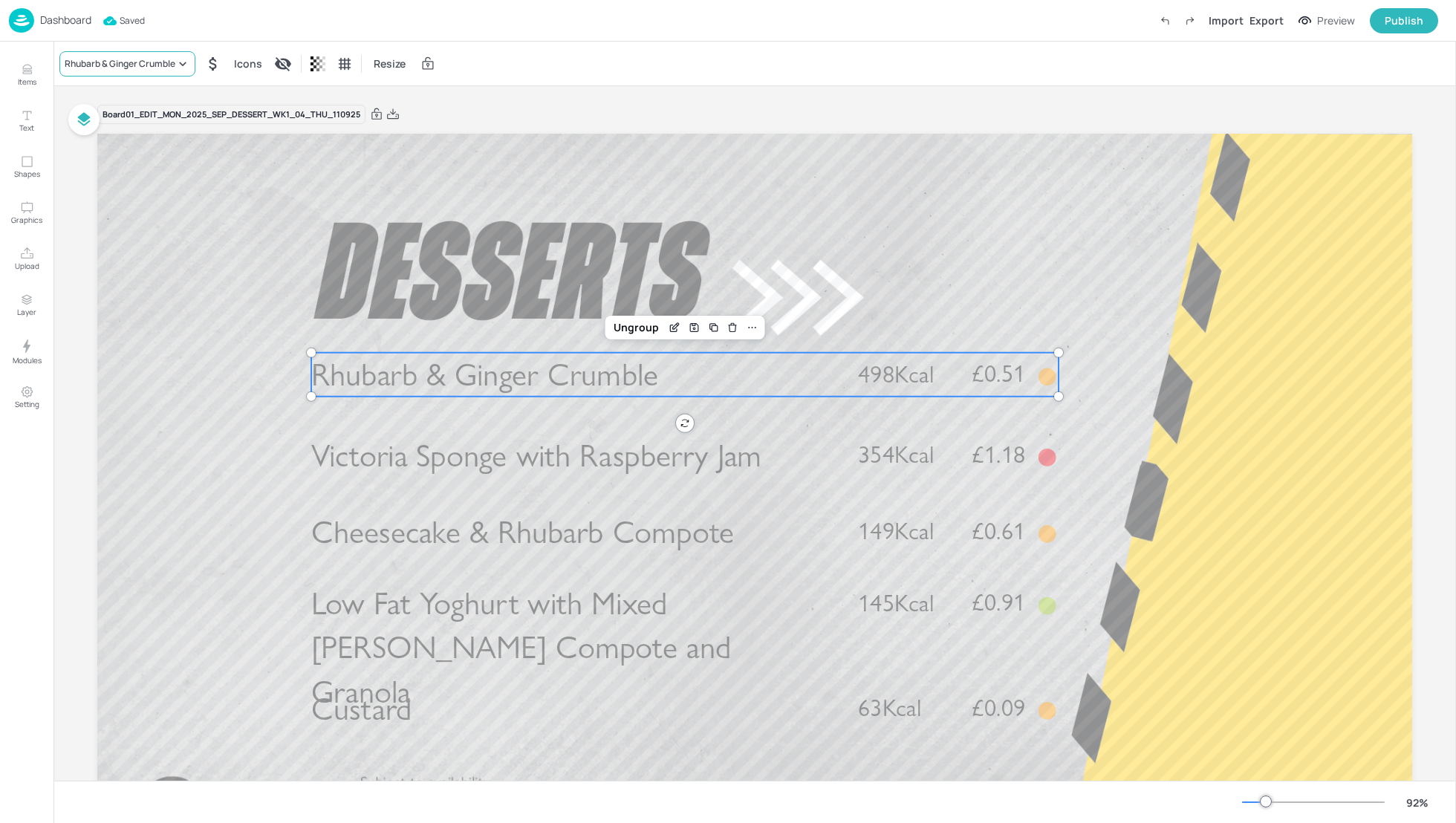
click at [122, 62] on div "Rhubarb & Ginger Crumble" at bounding box center [120, 64] width 110 height 14
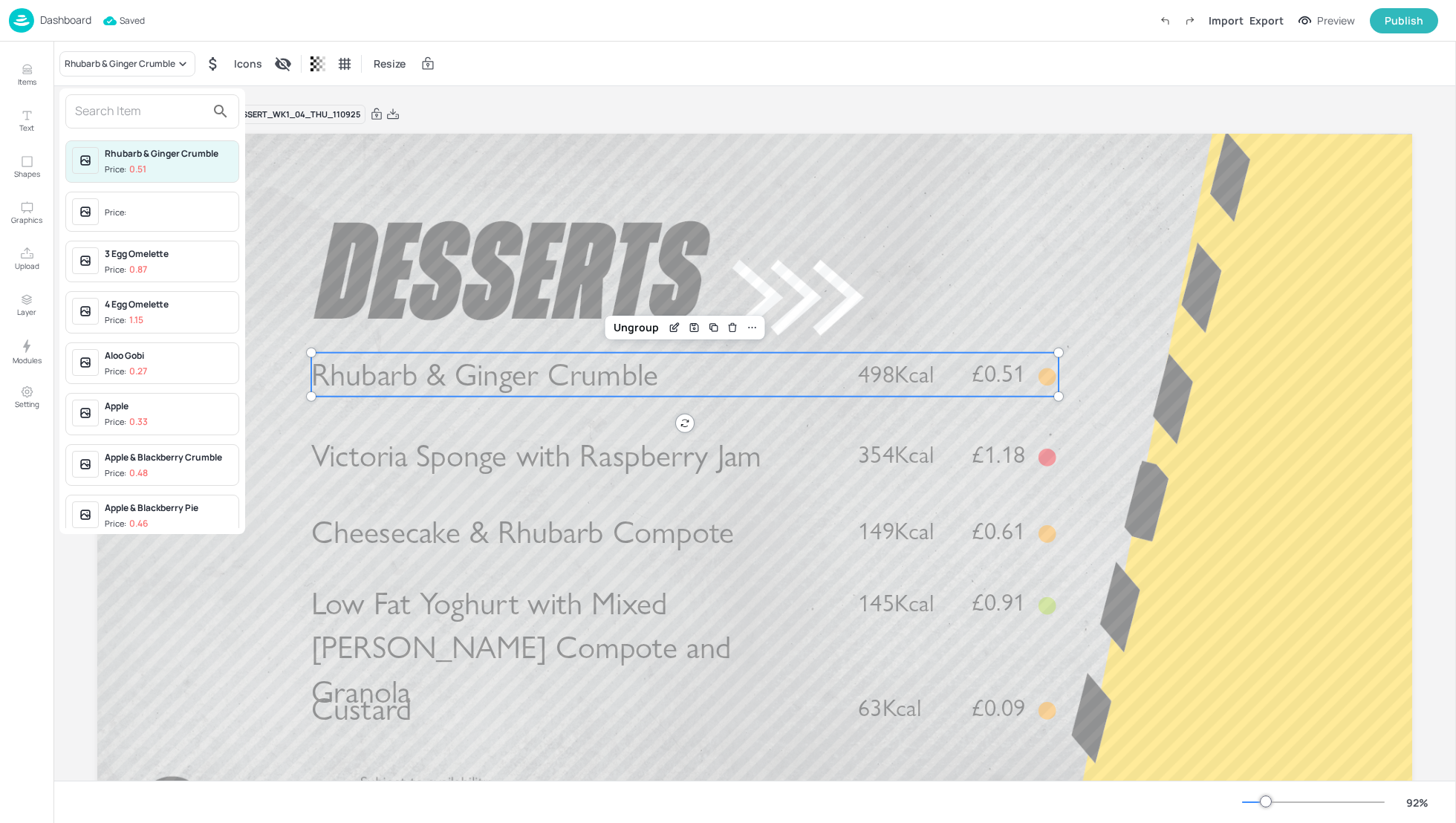
click at [112, 111] on input "text" at bounding box center [140, 111] width 131 height 23
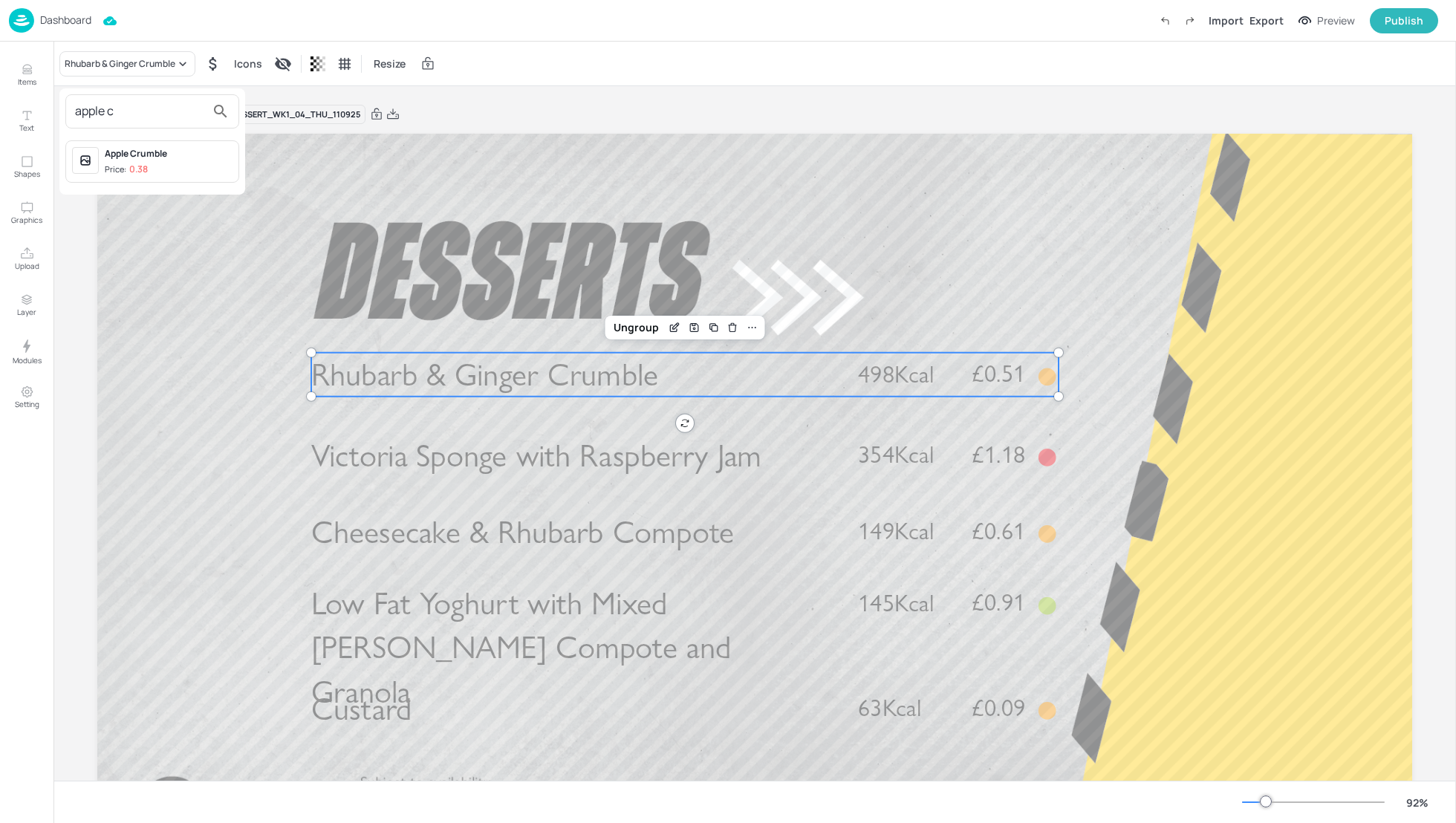
type input "apple c"
click at [141, 151] on div "Apple Crumble" at bounding box center [168, 154] width 128 height 14
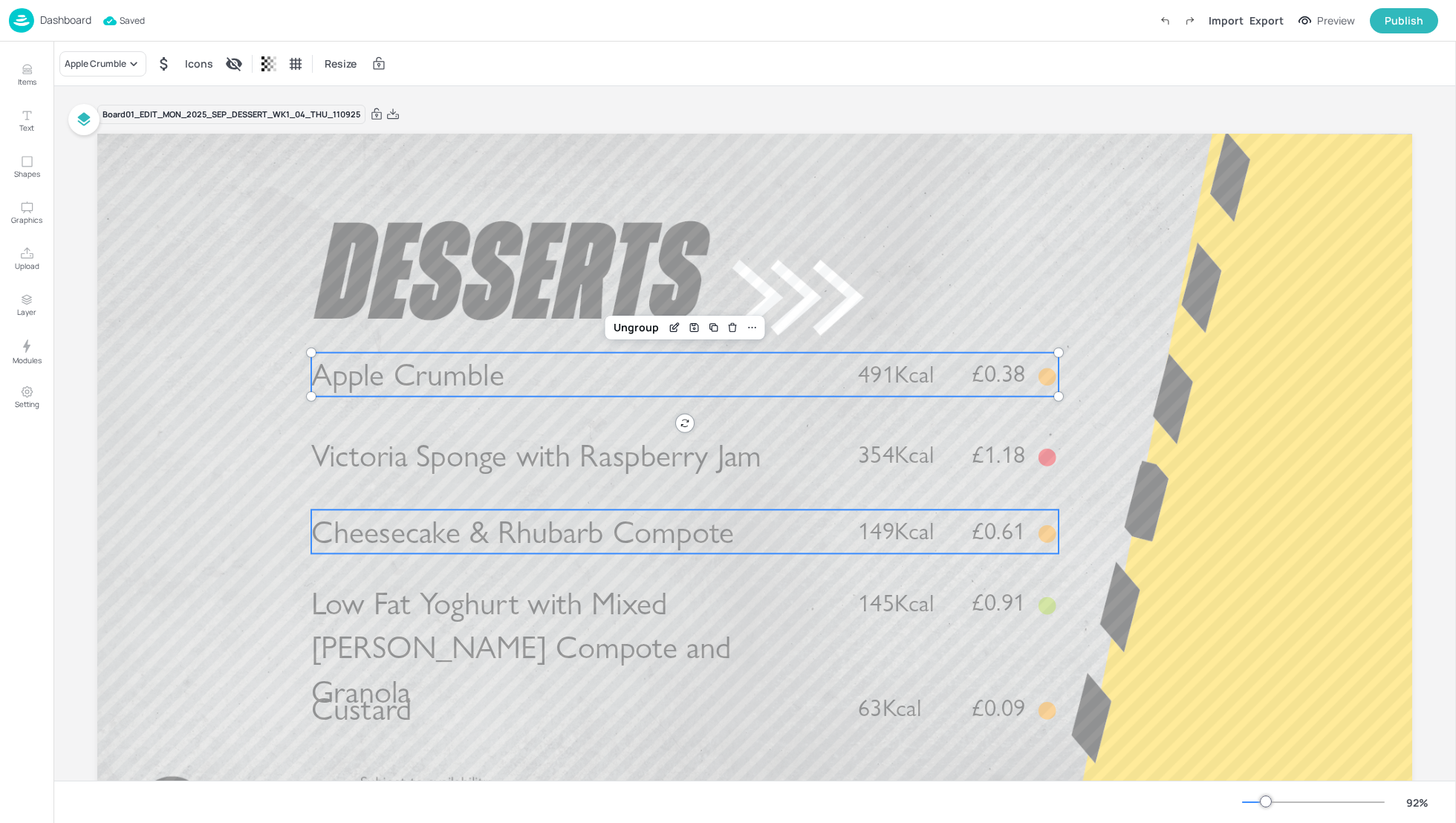
click at [573, 548] on span "Cheesecake & Rhubarb Compote" at bounding box center [523, 532] width 424 height 39
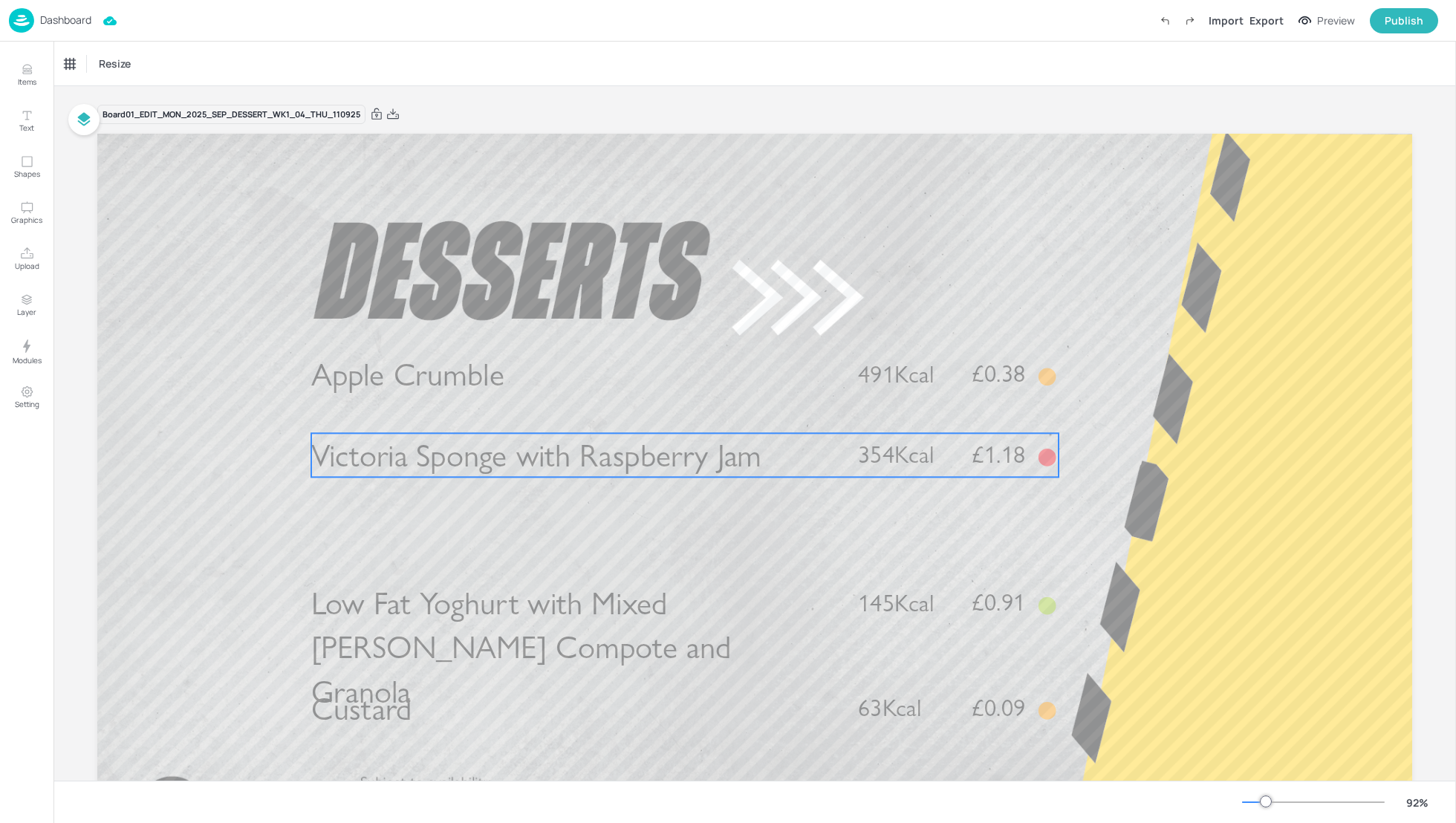
click at [500, 464] on span "Victoria Sponge with Raspberry Jam" at bounding box center [537, 455] width 451 height 39
click at [457, 451] on span "Victoria Sponge with Raspberry Jam" at bounding box center [537, 455] width 451 height 39
click at [105, 67] on div "Victoria Sponge with Raspberry Jam" at bounding box center [126, 64] width 123 height 14
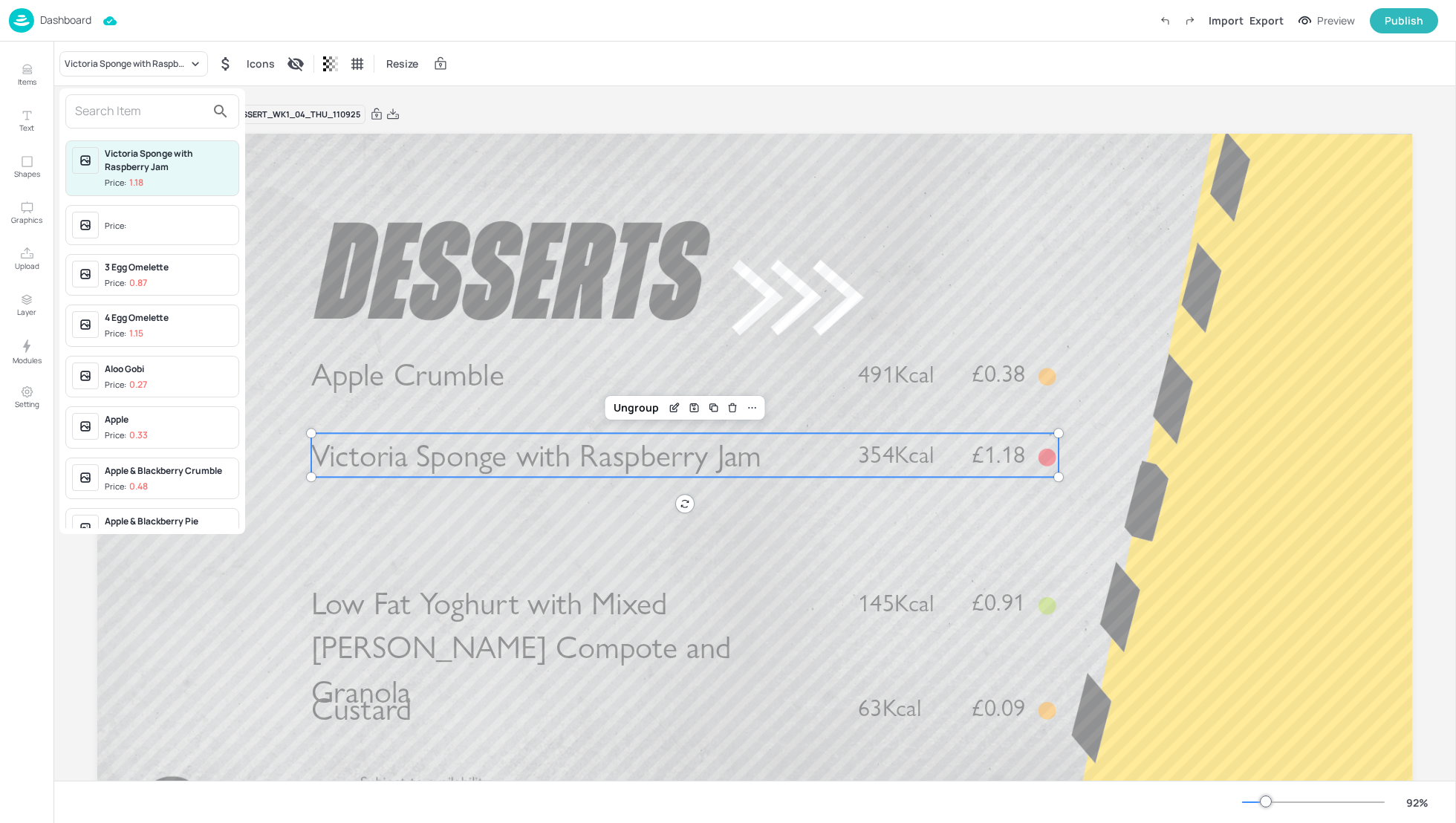
click at [95, 114] on input "text" at bounding box center [140, 111] width 131 height 23
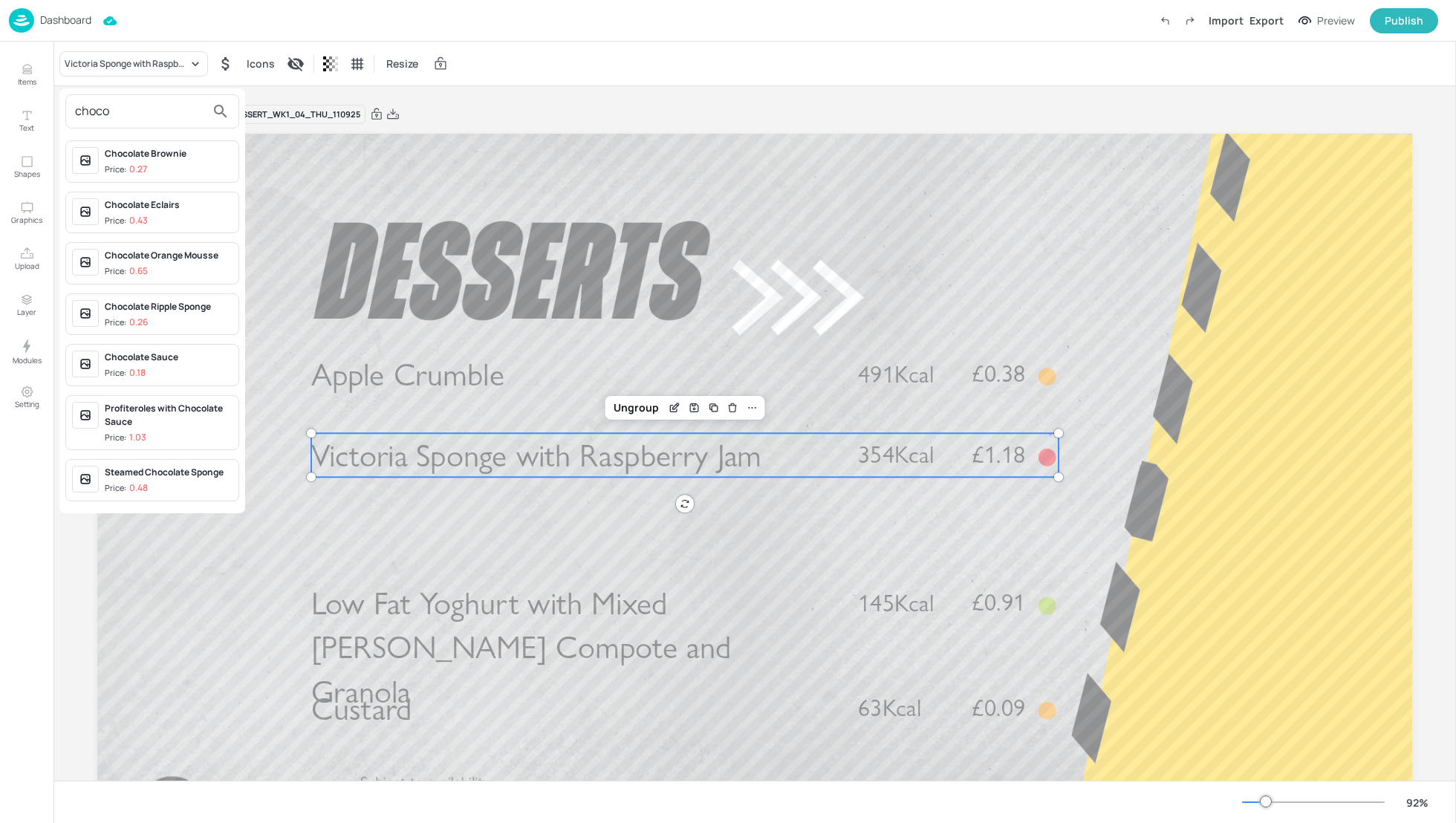
type input "choco"
click at [121, 147] on div "Chocolate Brownie" at bounding box center [168, 154] width 128 height 14
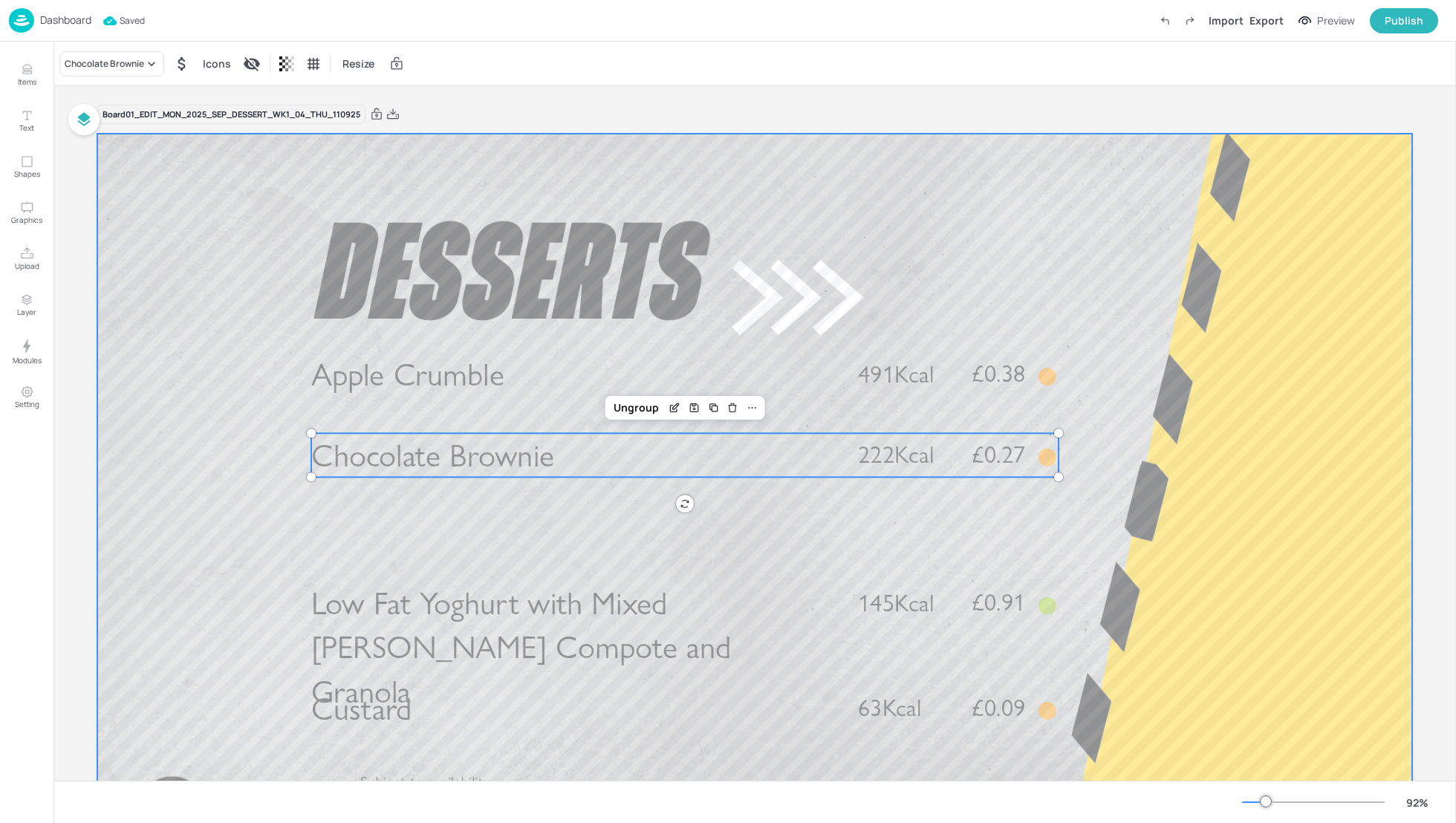
click at [458, 511] on div at bounding box center [755, 504] width 1315 height 740
click at [407, 454] on span "Chocolate Brownie" at bounding box center [433, 455] width 243 height 39
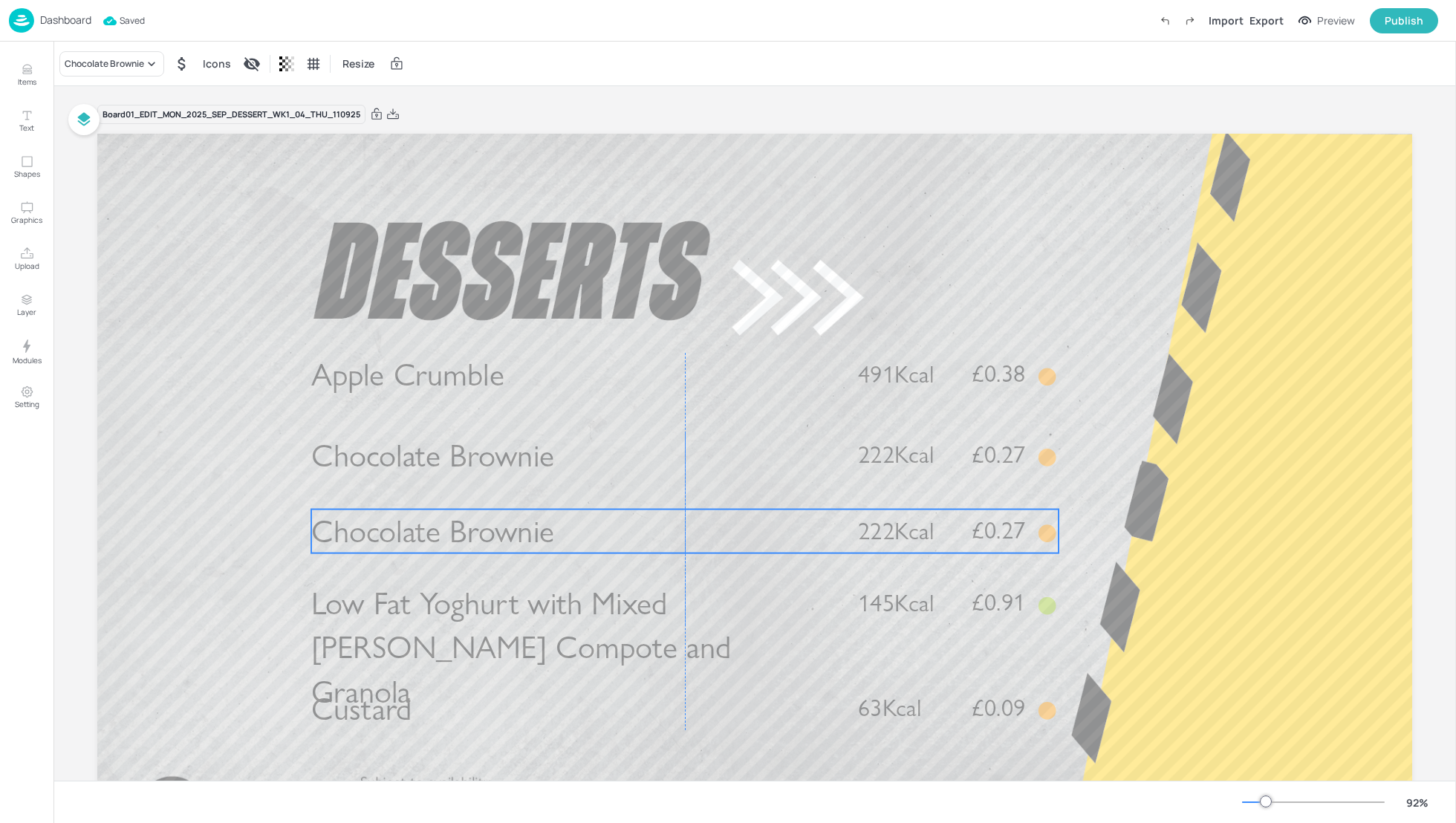
drag, startPoint x: 480, startPoint y: 465, endPoint x: 477, endPoint y: 534, distance: 69.1
click at [477, 534] on span "Chocolate Brownie" at bounding box center [433, 531] width 243 height 39
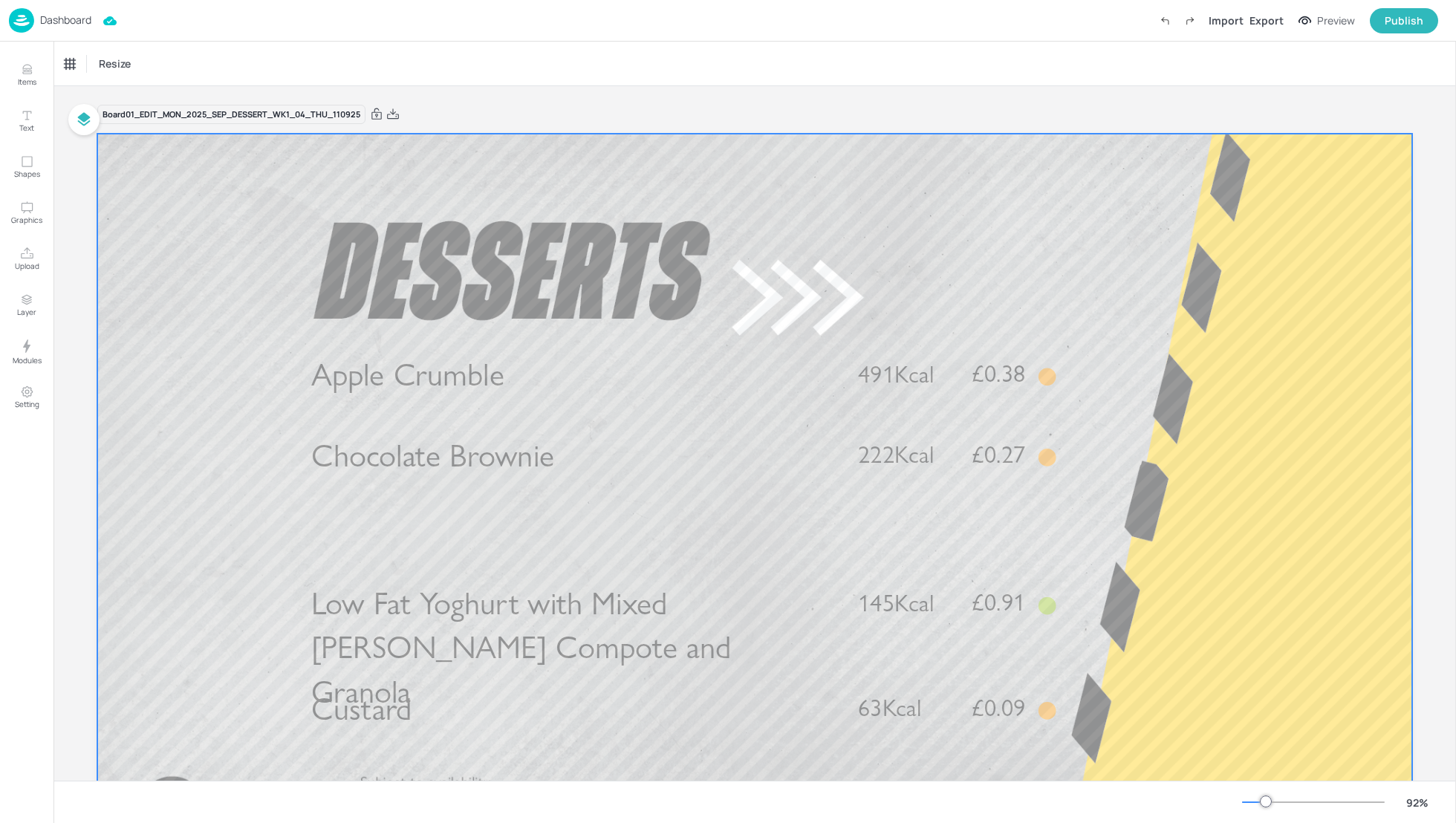
click at [558, 592] on span "Low Fat Yoghurt with Mixed [PERSON_NAME] Compote and Granola" at bounding box center [521, 648] width 420 height 126
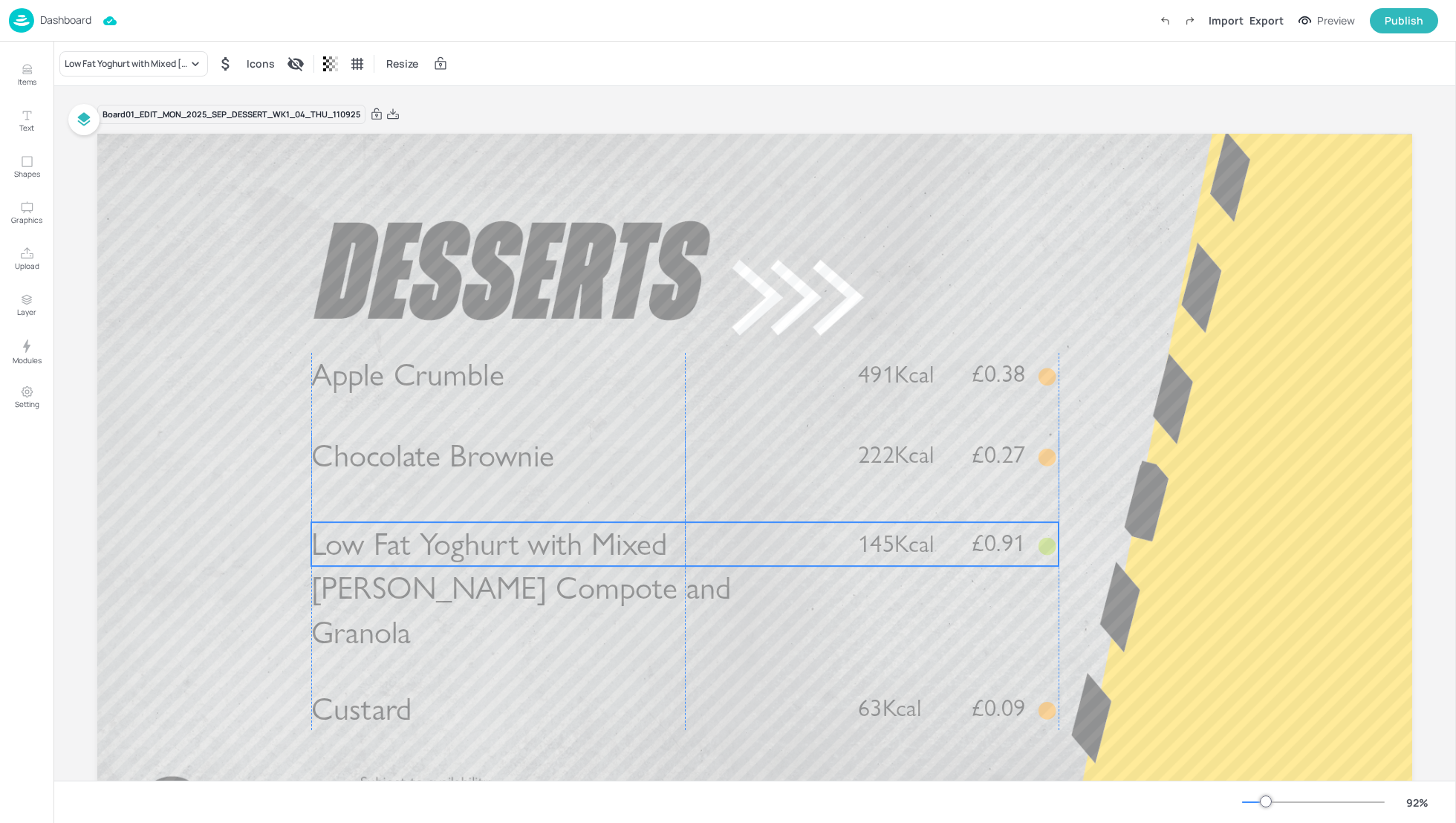
drag, startPoint x: 570, startPoint y: 599, endPoint x: 569, endPoint y: 540, distance: 59.0
click at [569, 540] on span "Low Fat Yoghurt with Mixed [PERSON_NAME] Compote and Granola" at bounding box center [521, 588] width 420 height 126
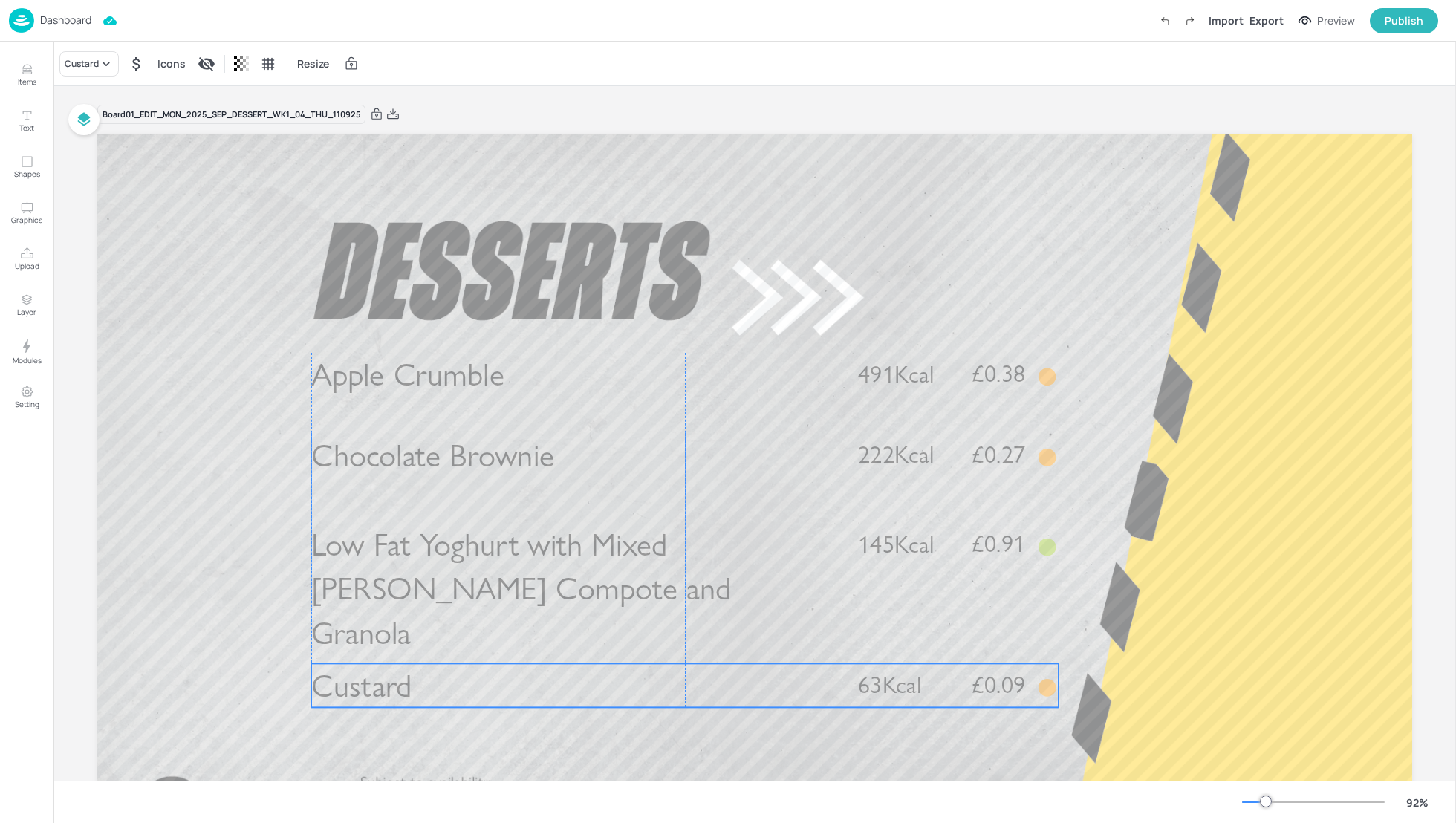
drag, startPoint x: 567, startPoint y: 709, endPoint x: 567, endPoint y: 687, distance: 22.0
click at [567, 687] on p "Custard" at bounding box center [573, 685] width 522 height 44
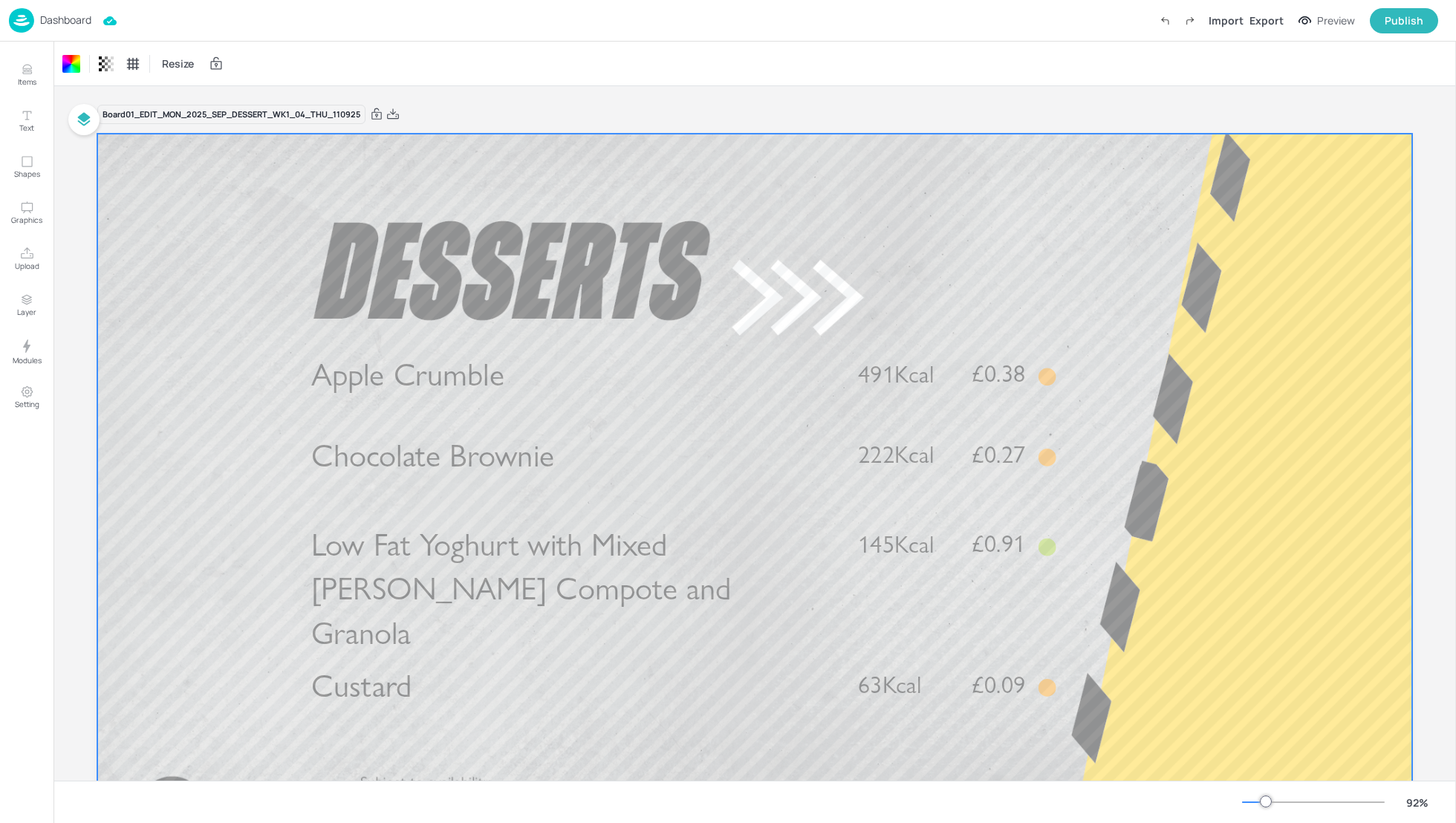
click at [1219, 443] on div at bounding box center [755, 504] width 1315 height 740
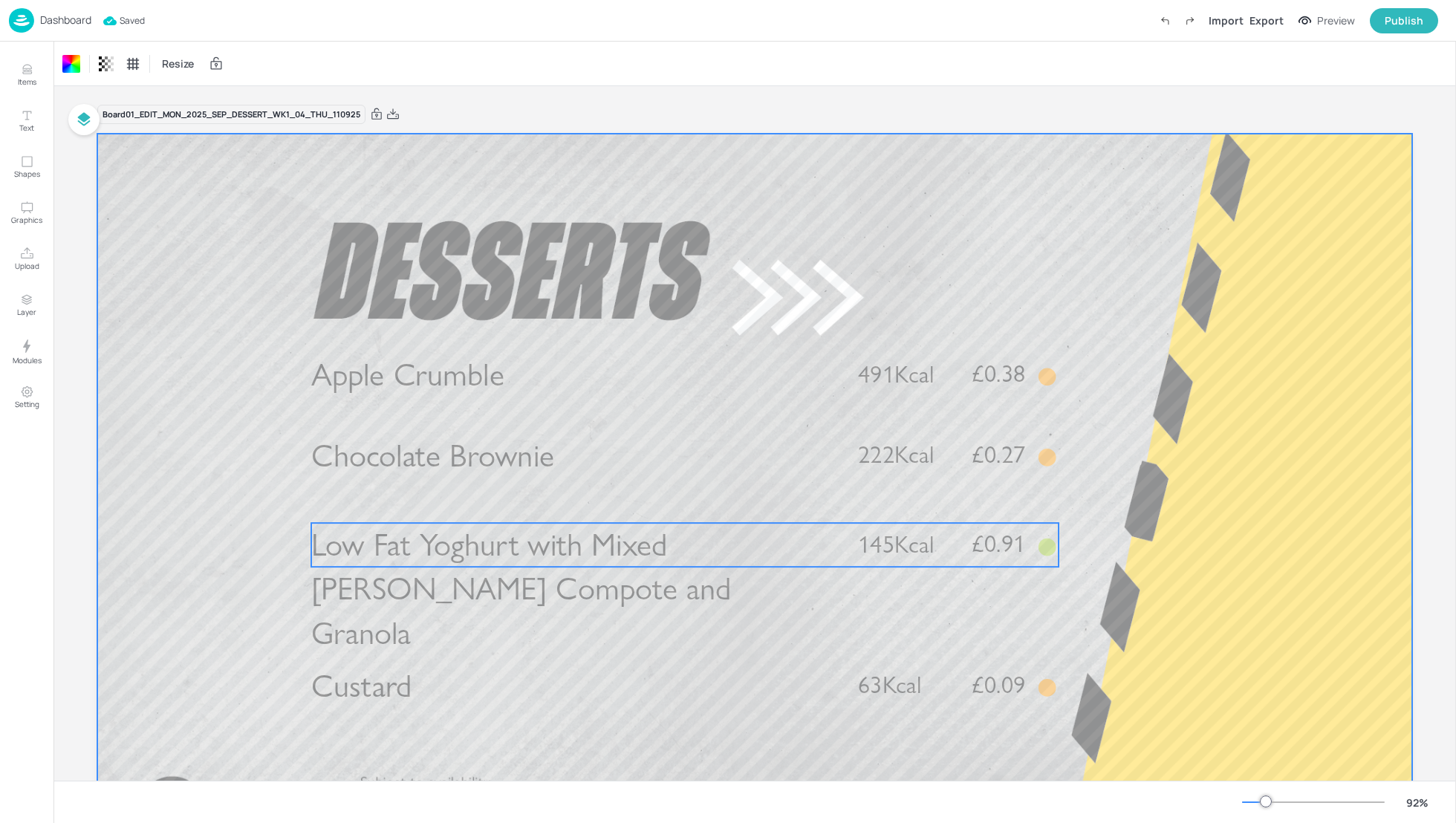
click at [629, 544] on span "Low Fat Yoghurt with Mixed [PERSON_NAME] Compote and Granola" at bounding box center [521, 589] width 420 height 126
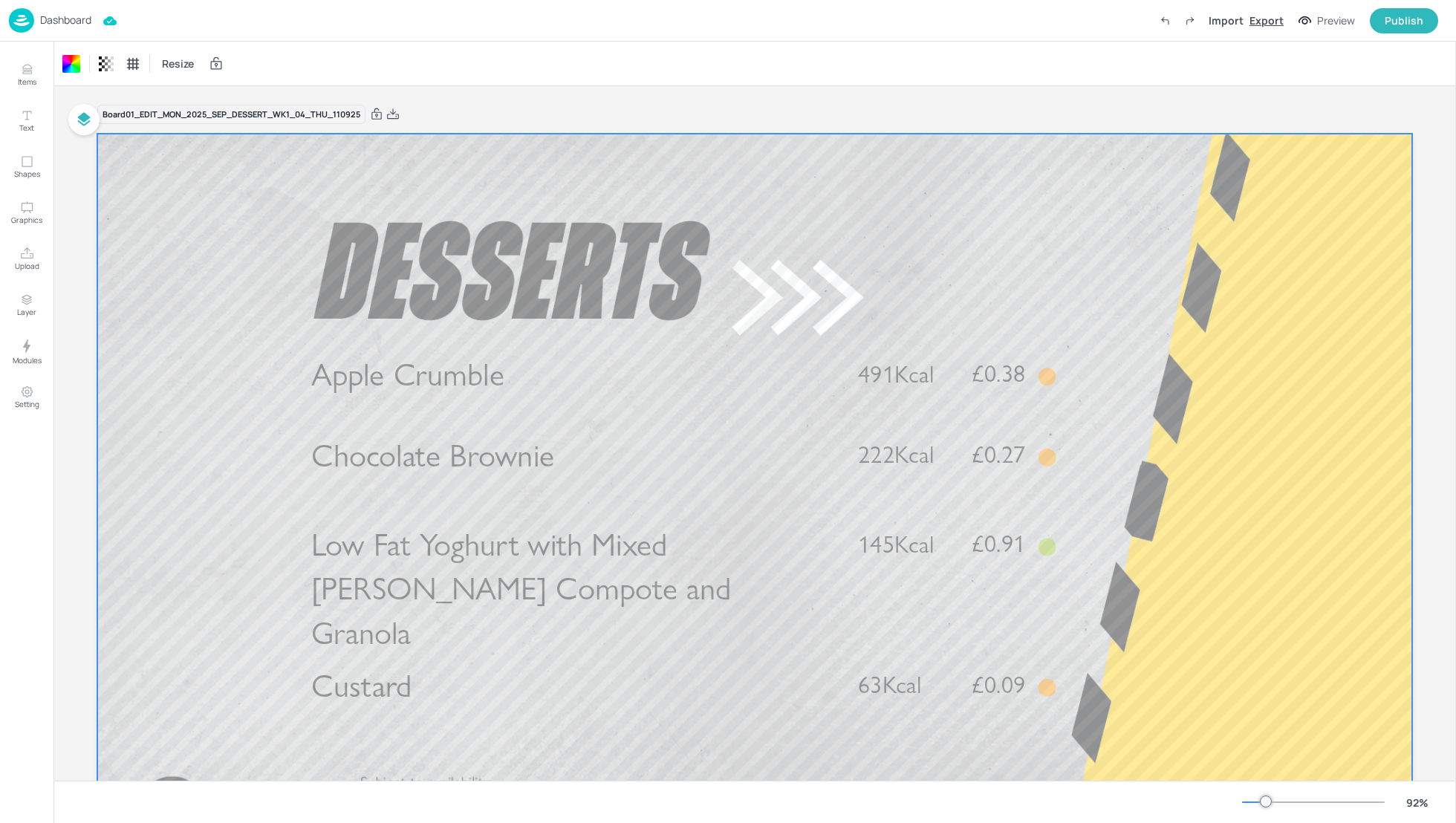
click at [1262, 25] on div "Export" at bounding box center [1266, 20] width 34 height 16
